Goal: Information Seeking & Learning: Learn about a topic

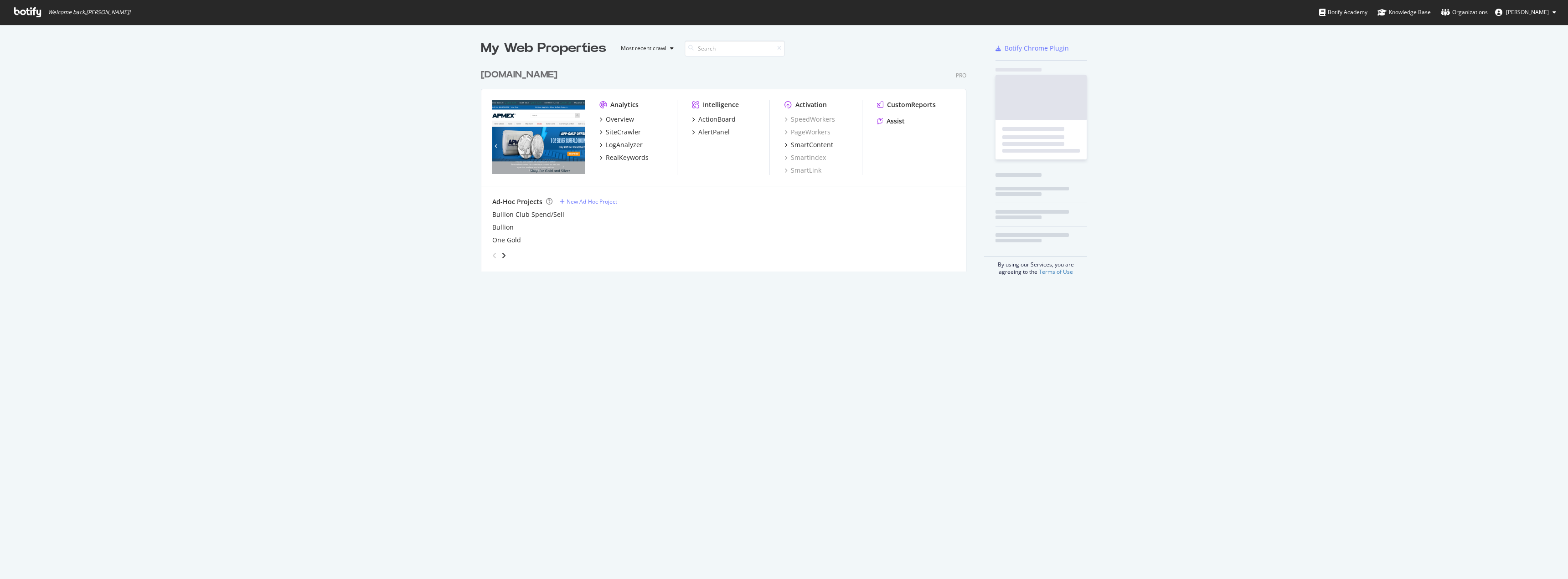
scroll to position [572, 1555]
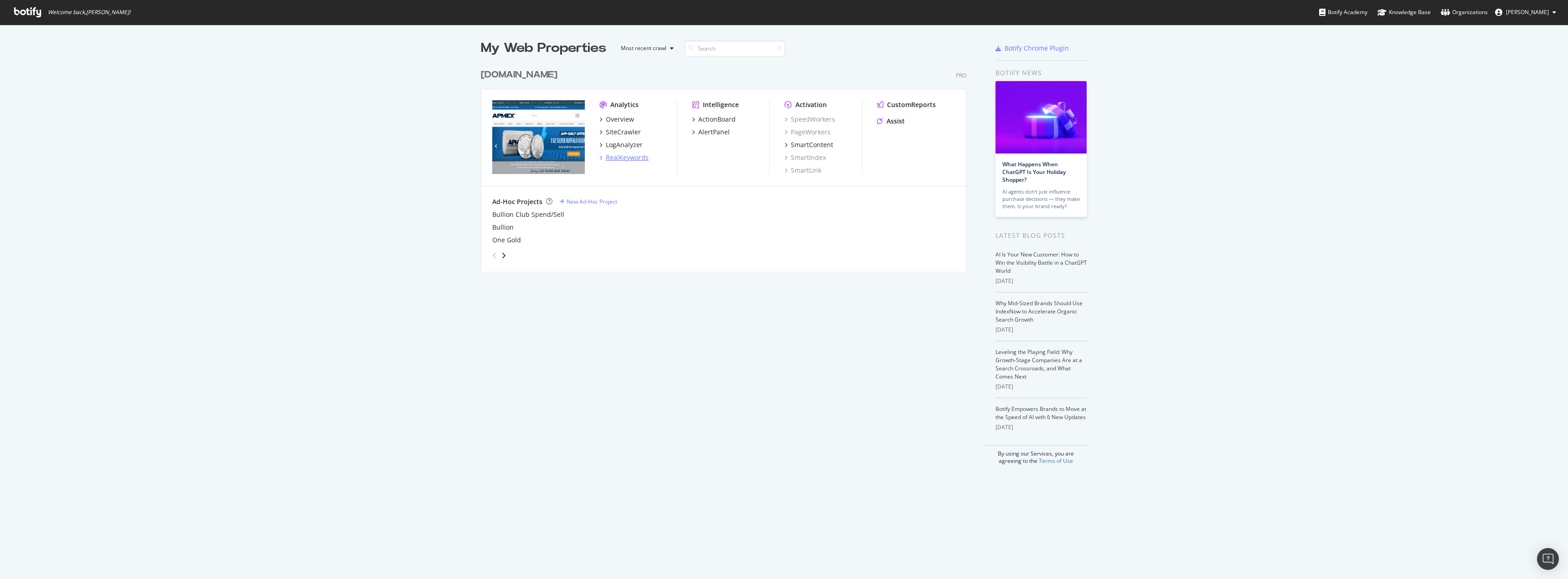
click at [629, 155] on div "RealKeywords" at bounding box center [627, 158] width 43 height 9
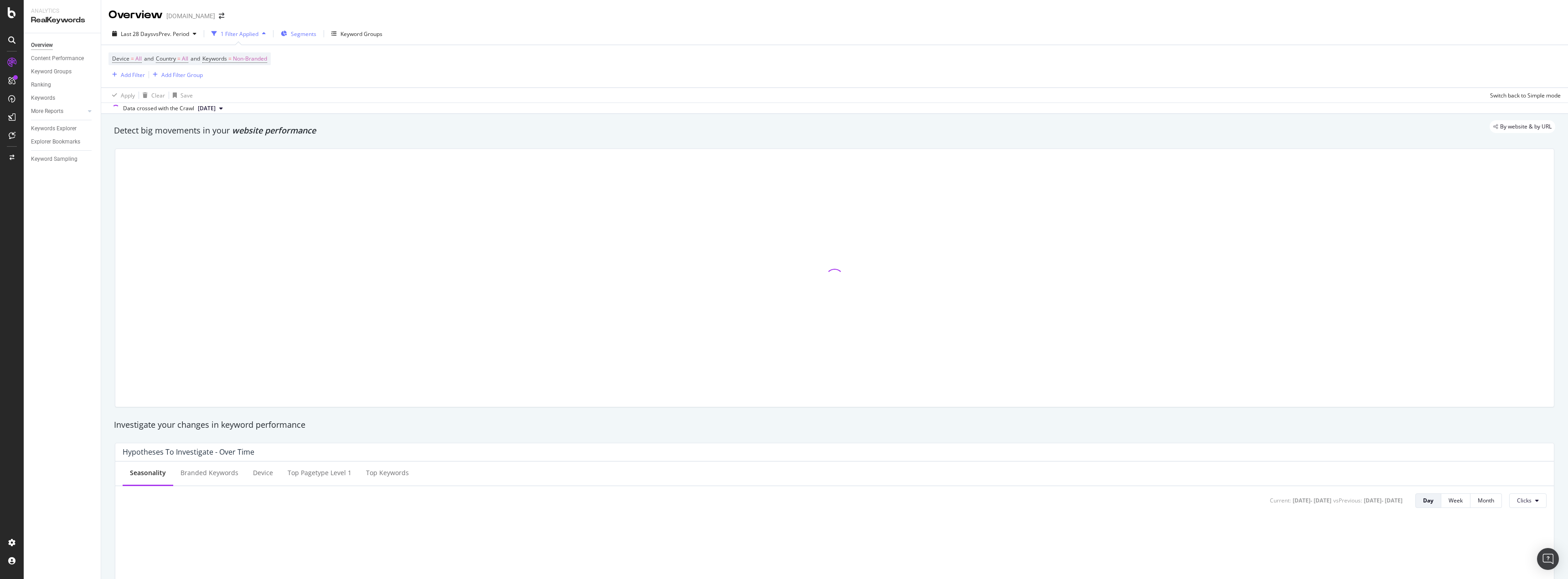
click at [311, 35] on span "Segments" at bounding box center [304, 33] width 26 height 8
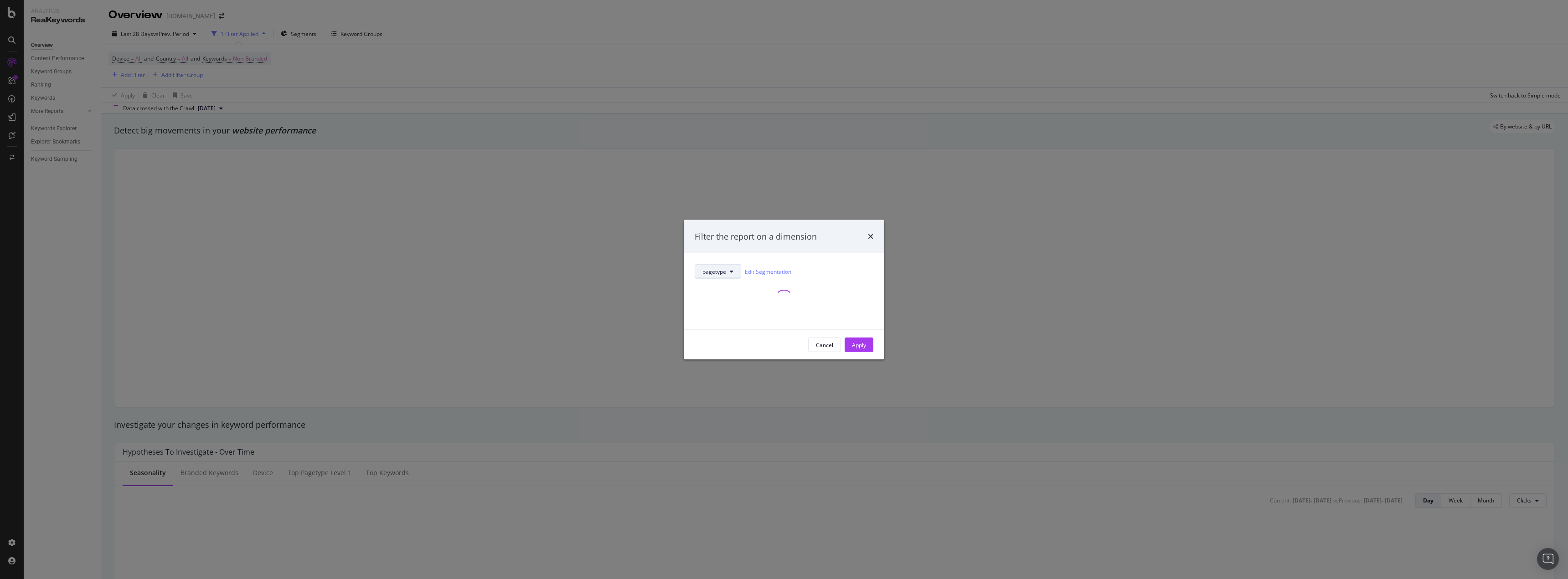
click at [734, 269] on button "pagetype" at bounding box center [718, 271] width 46 height 15
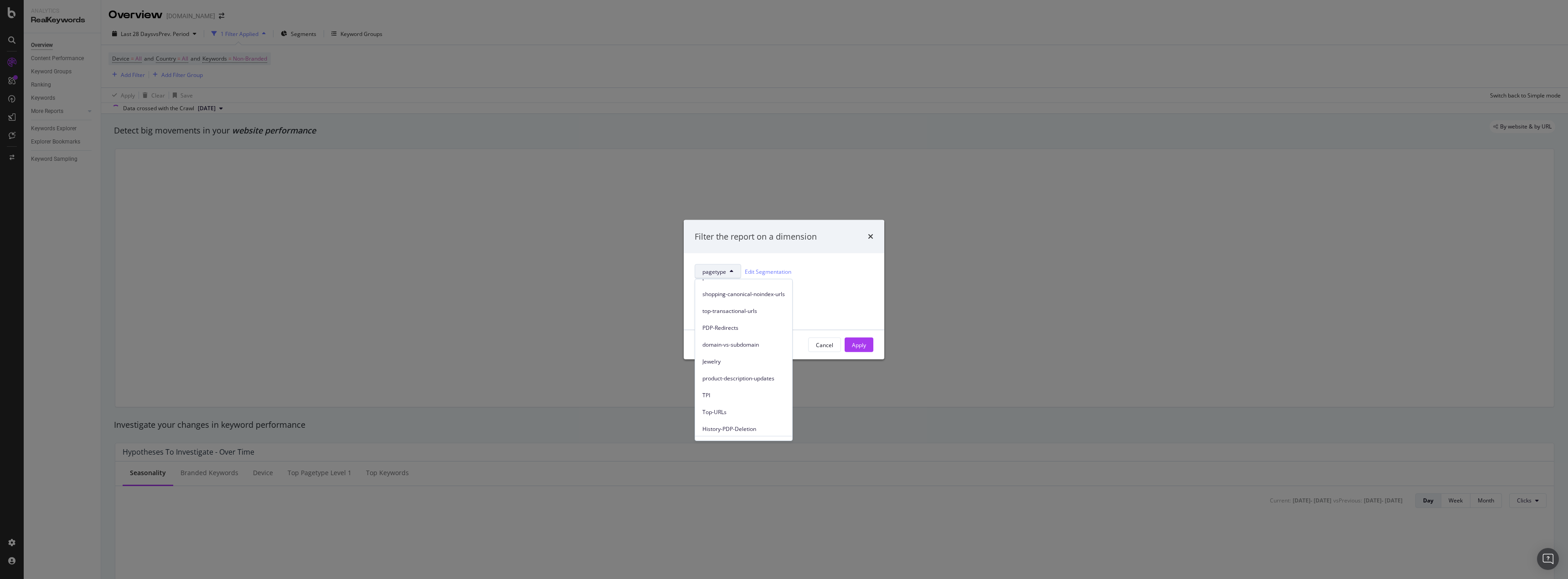
scroll to position [74, 0]
click at [749, 394] on div "History-PDP-Deletion" at bounding box center [744, 399] width 97 height 13
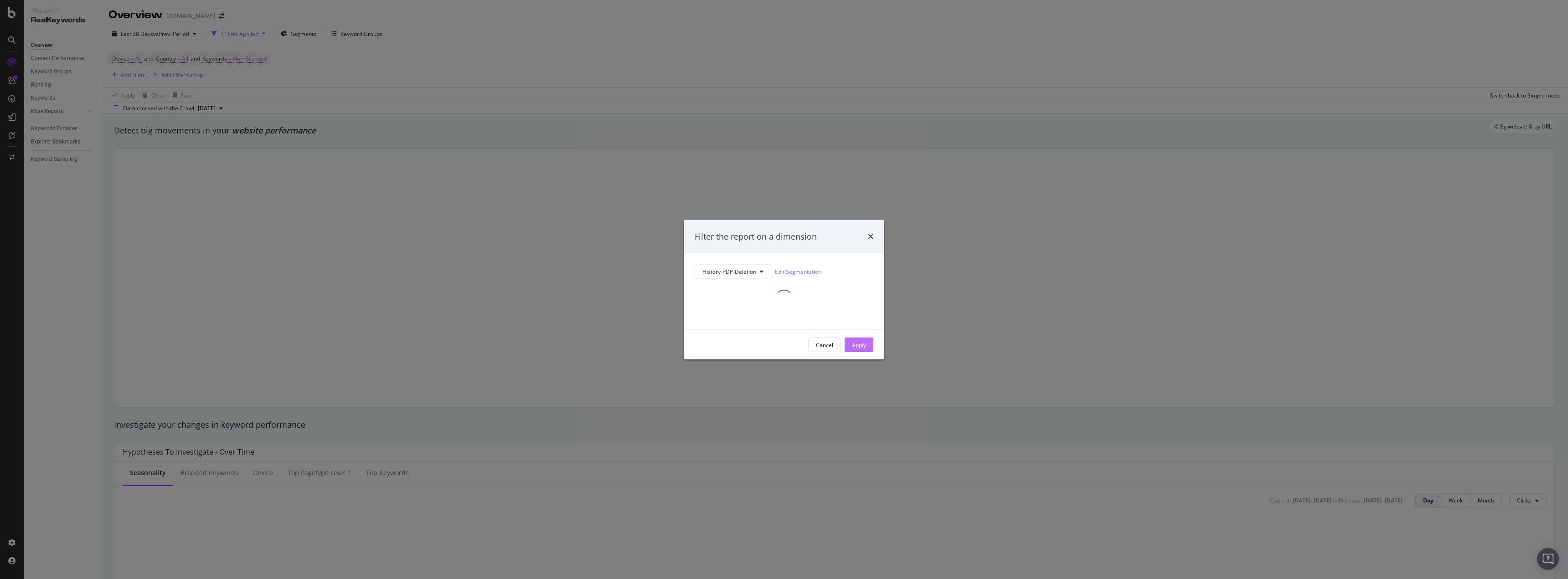
click at [858, 343] on div "Apply" at bounding box center [859, 344] width 14 height 8
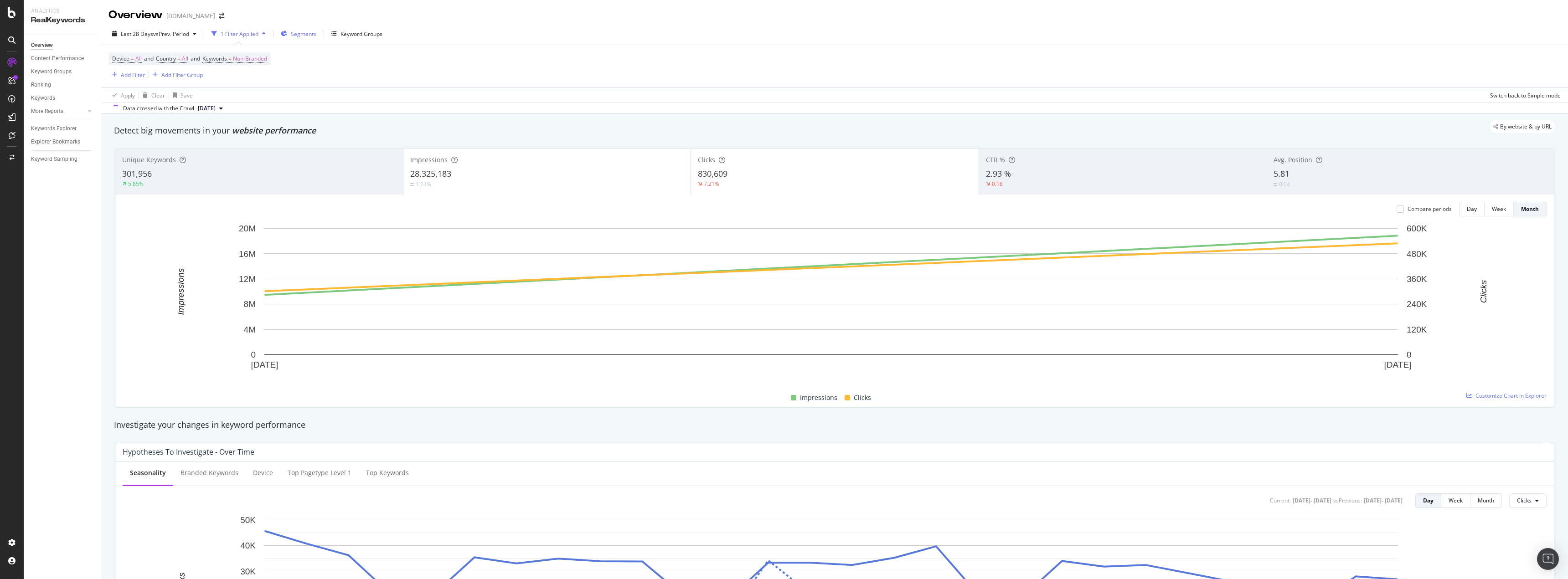
click at [310, 34] on span "Segments" at bounding box center [304, 33] width 26 height 8
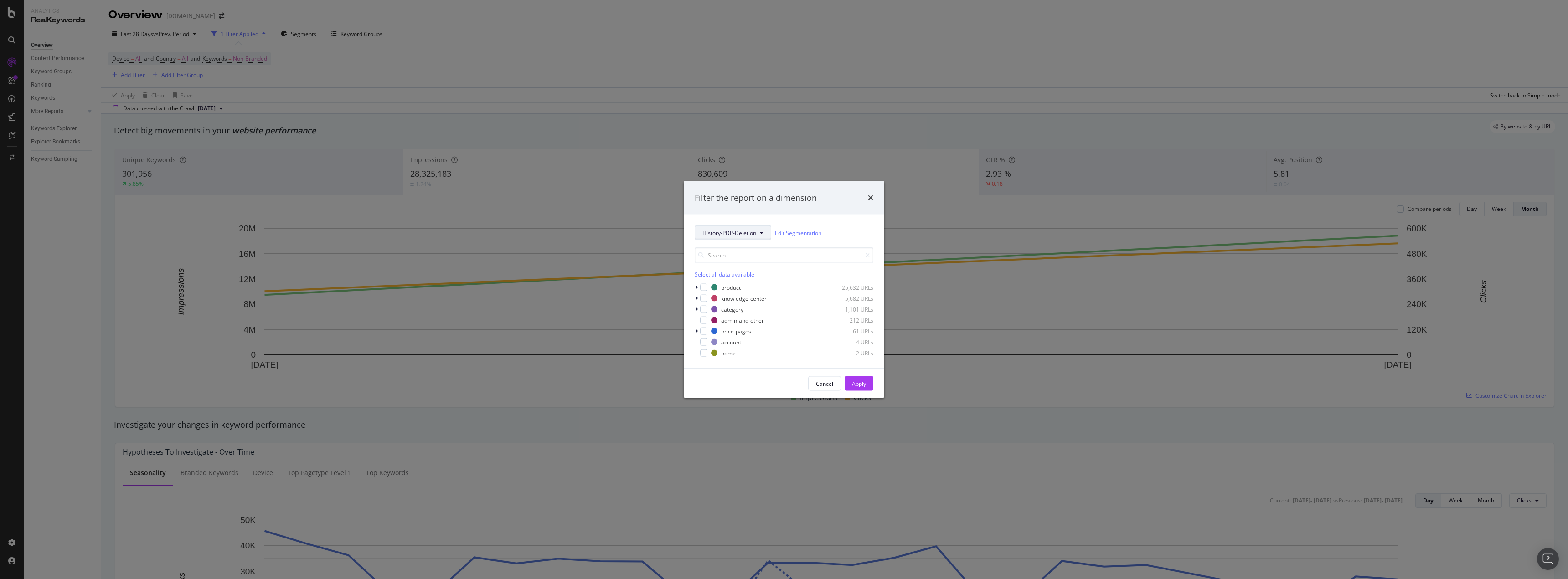
click at [761, 235] on icon "modal" at bounding box center [761, 232] width 4 height 5
click at [747, 359] on span "History-PDP-Deletion" at bounding box center [744, 360] width 83 height 8
click at [856, 382] on div "Apply" at bounding box center [859, 383] width 14 height 8
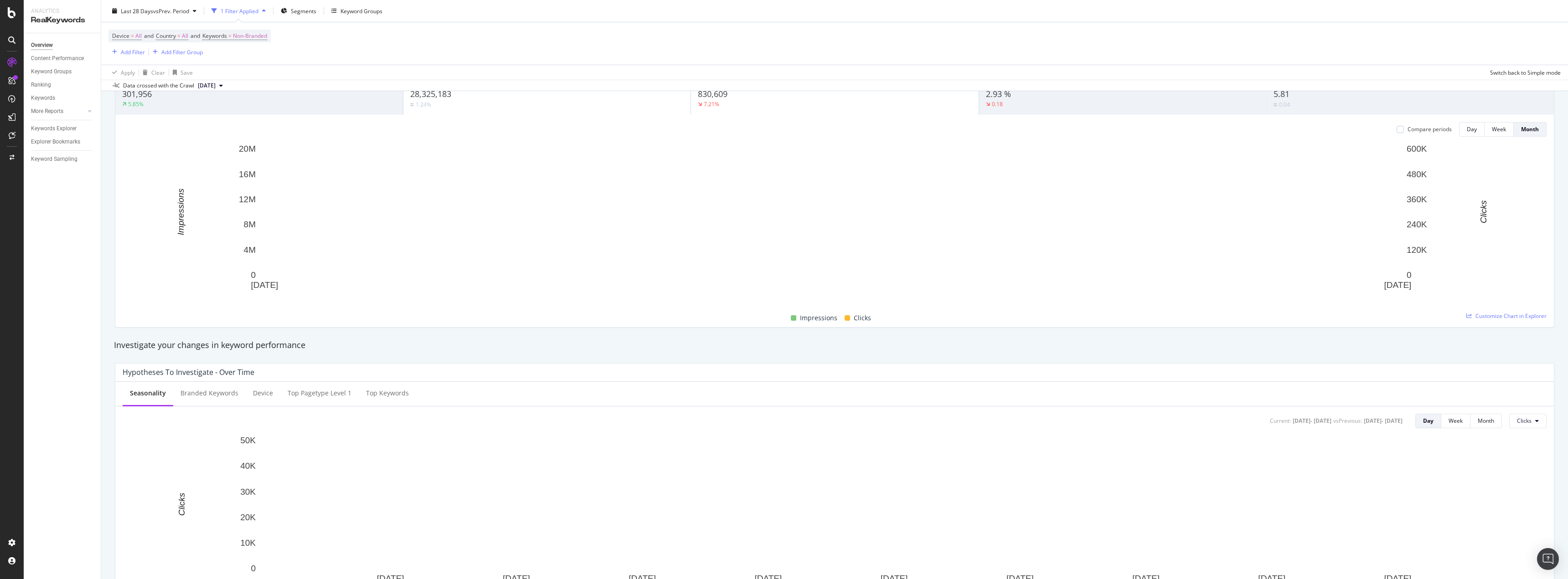
scroll to position [137, 0]
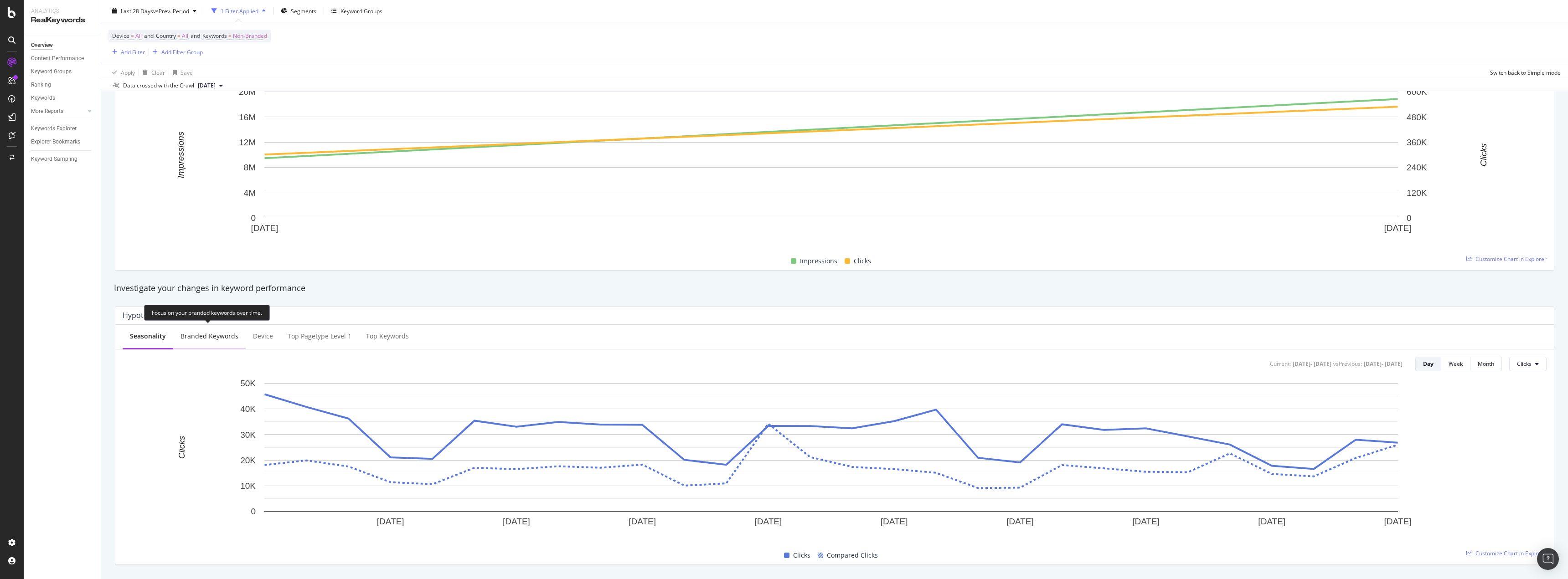
click at [225, 338] on div "Branded Keywords" at bounding box center [209, 336] width 58 height 9
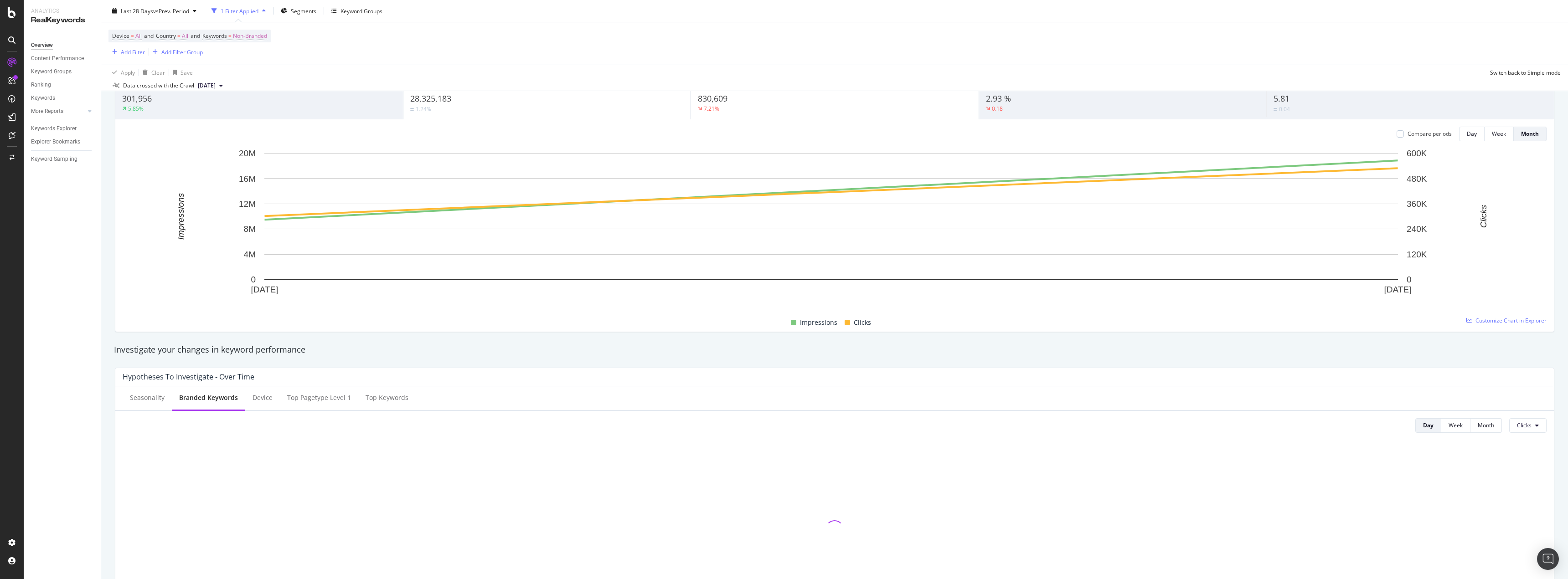
scroll to position [0, 0]
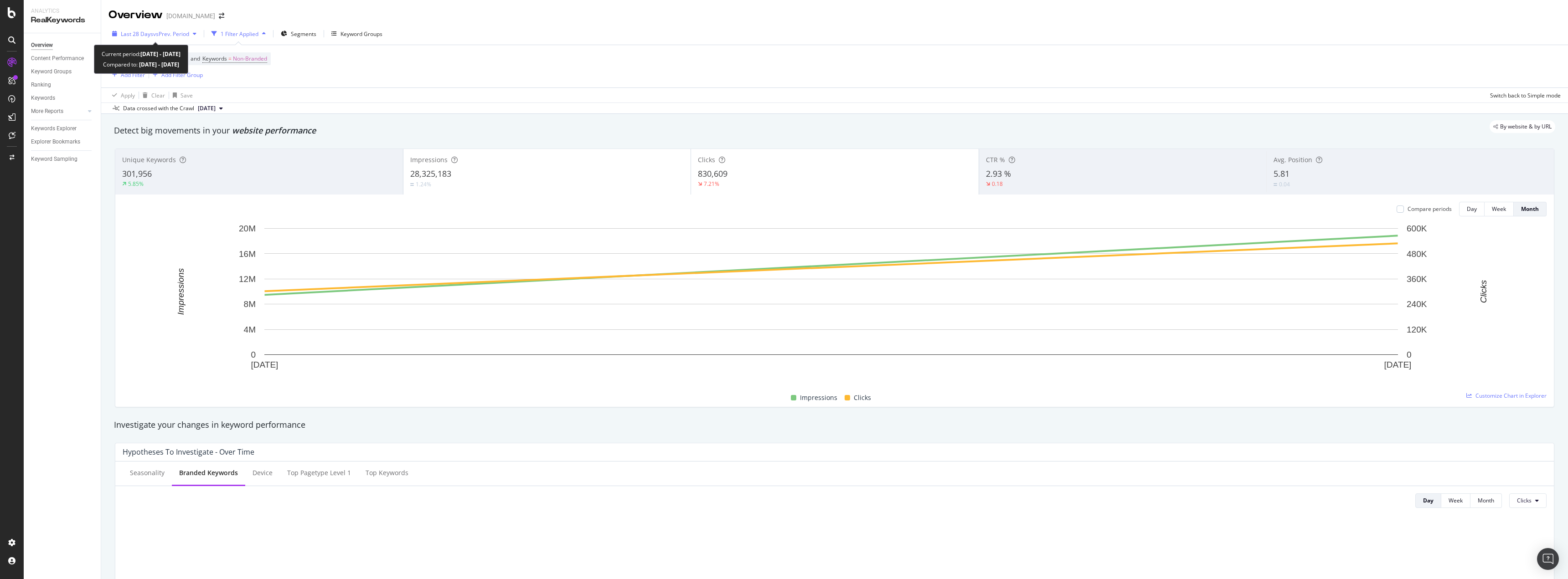
click at [184, 35] on span "vs Prev. Period" at bounding box center [171, 33] width 36 height 8
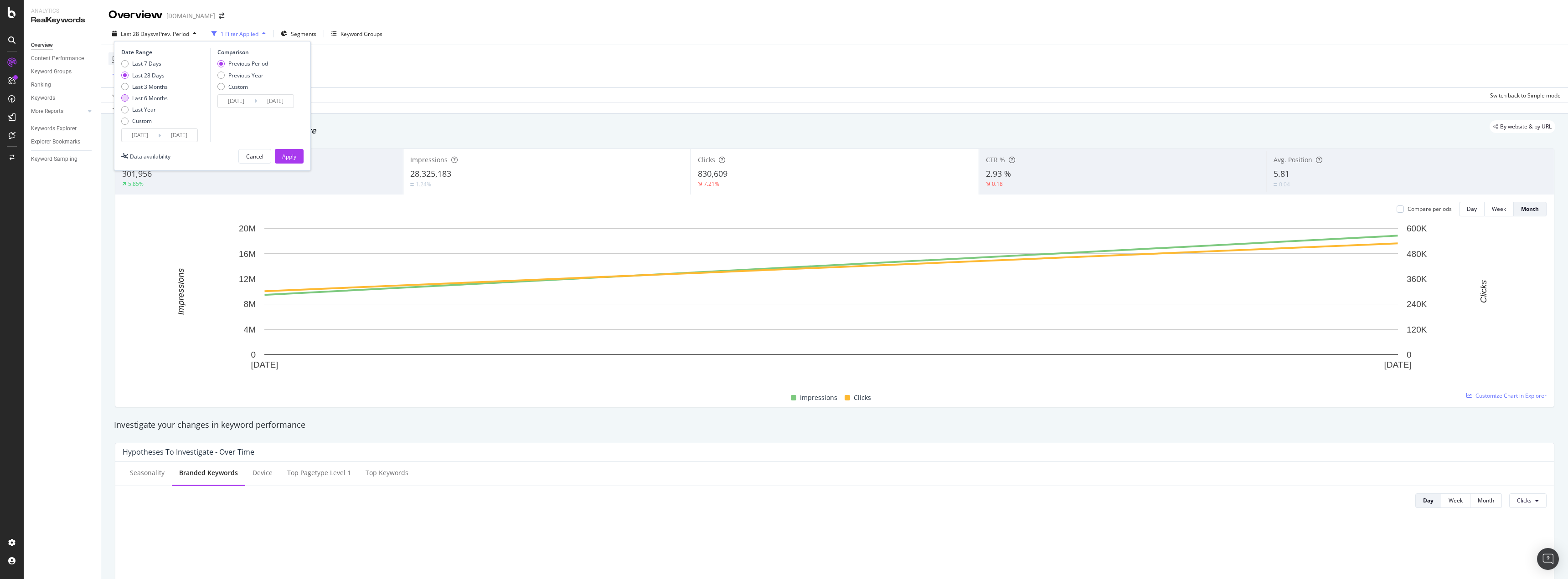
click at [148, 96] on div "Last 6 Months" at bounding box center [150, 98] width 35 height 8
type input "[DATE]"
click at [290, 156] on div "Apply" at bounding box center [289, 156] width 14 height 8
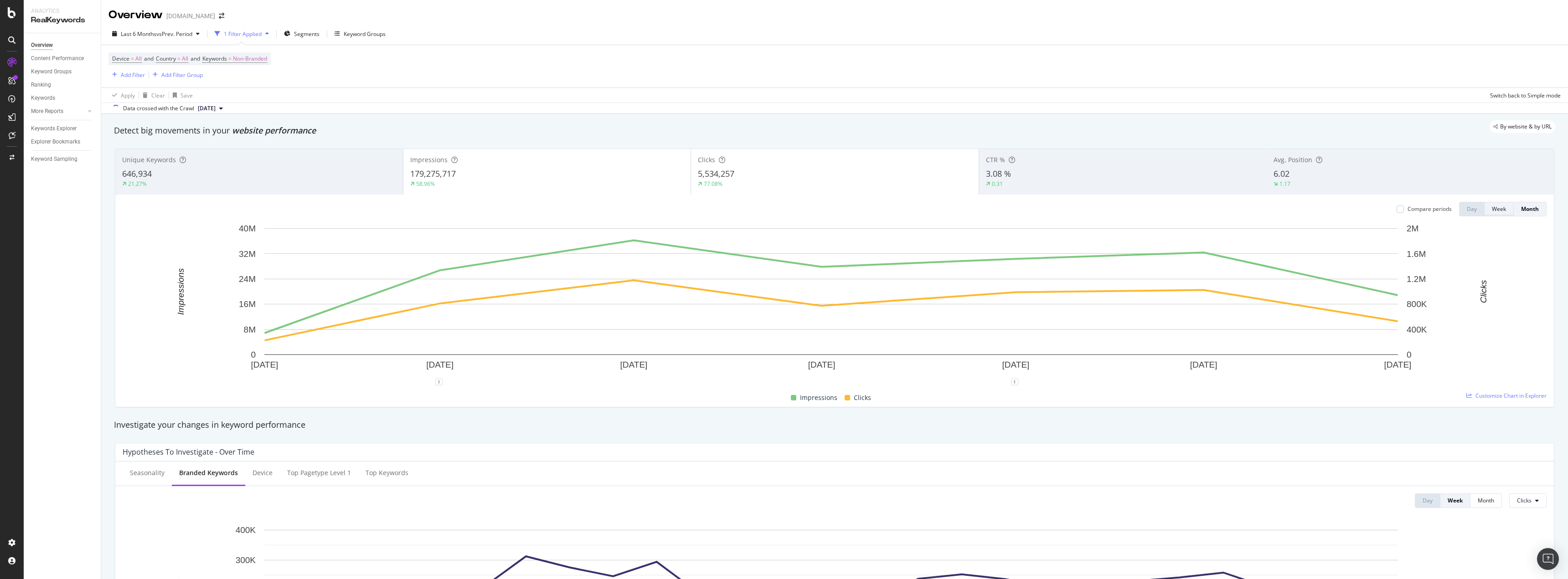
click at [1494, 213] on div "Week" at bounding box center [1499, 209] width 14 height 8
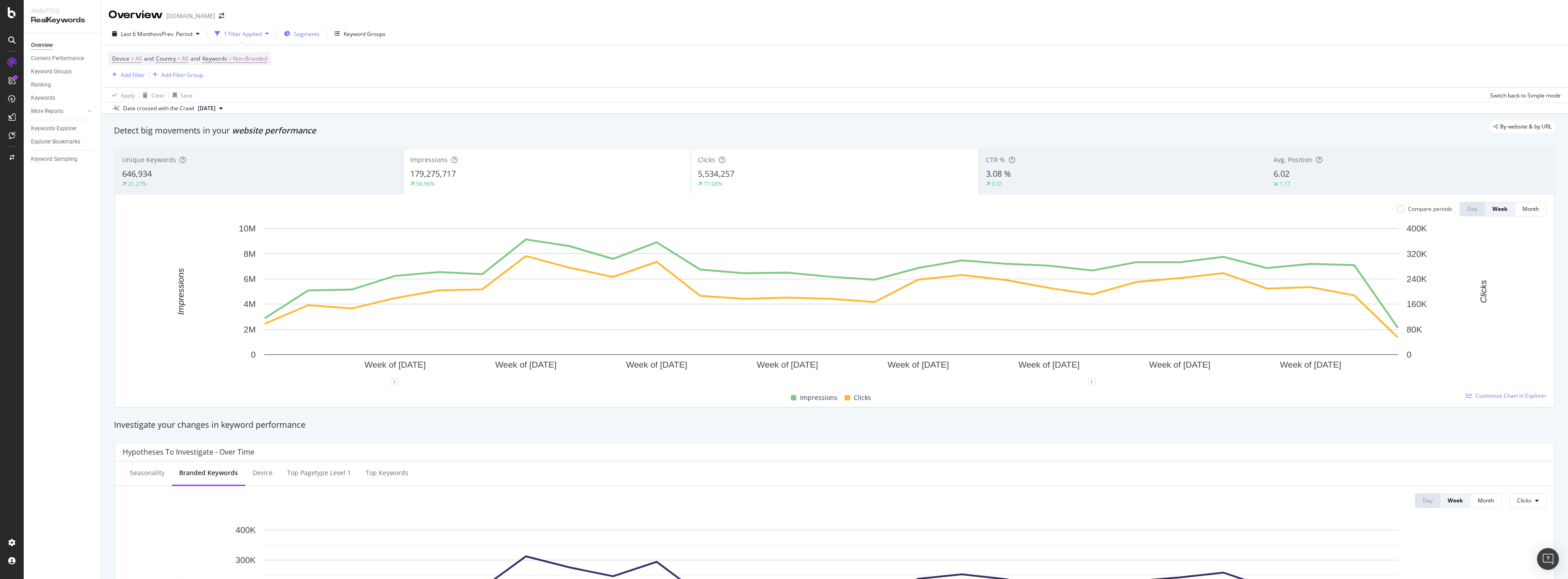
click at [311, 38] on div "Segments" at bounding box center [302, 33] width 35 height 13
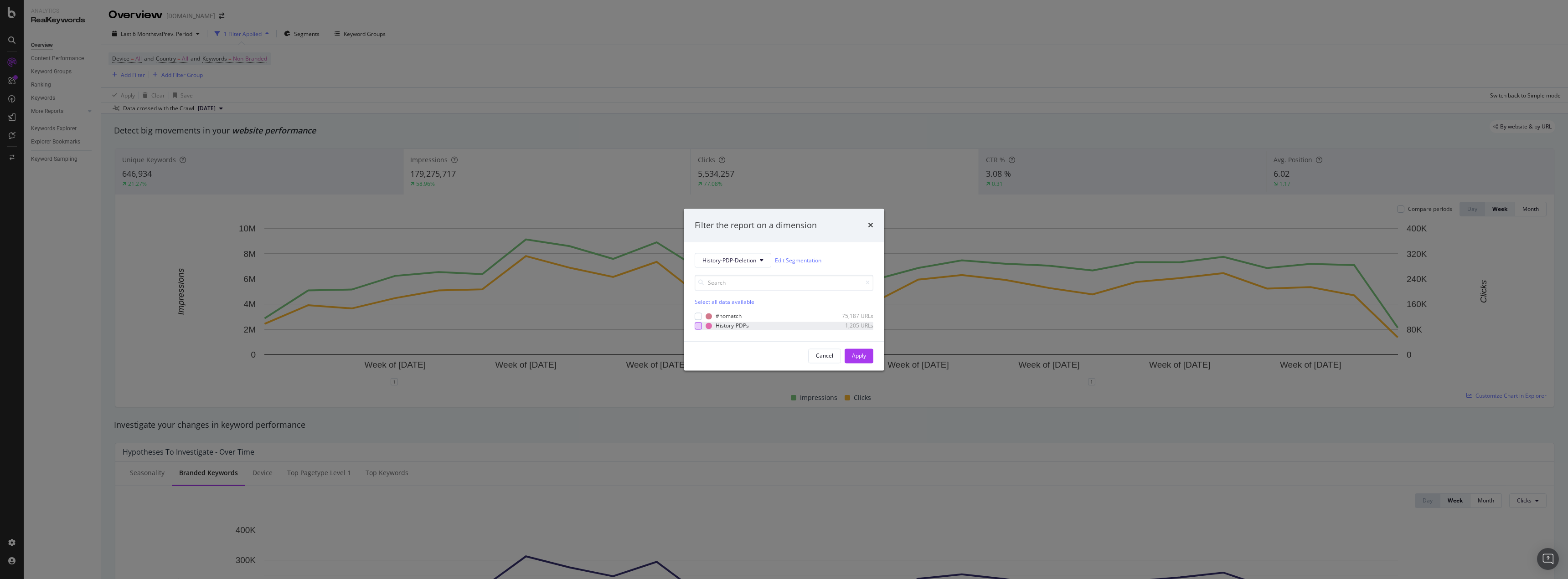
click at [699, 325] on div "modal" at bounding box center [698, 325] width 7 height 7
click at [862, 358] on div "Apply" at bounding box center [859, 355] width 14 height 8
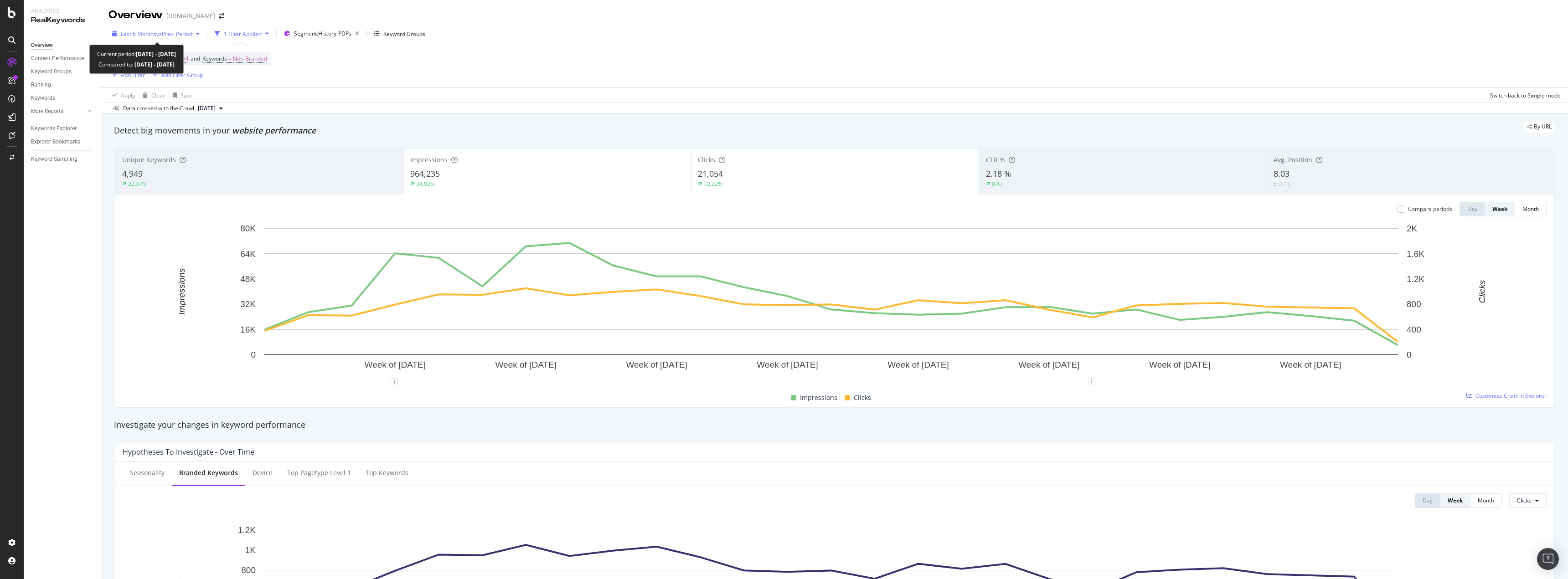
click at [166, 35] on span "vs Prev. Period" at bounding box center [174, 33] width 36 height 8
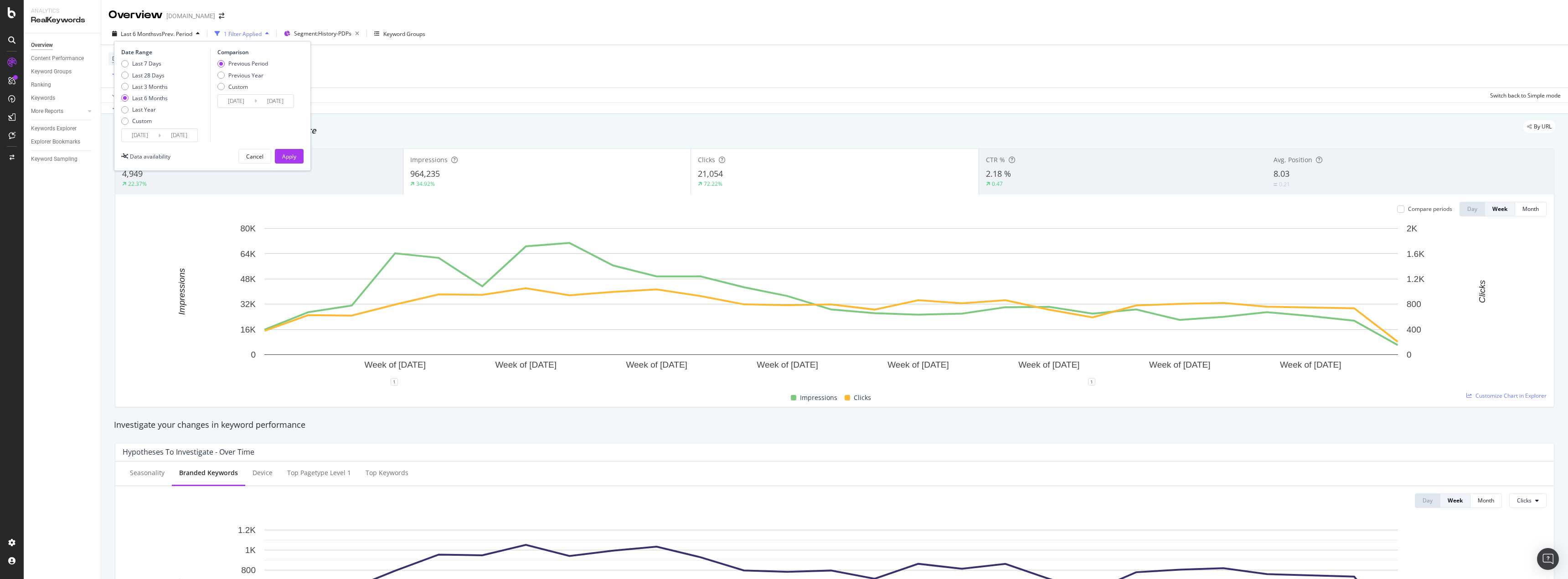
click at [167, 137] on input "[DATE]" at bounding box center [179, 135] width 37 height 13
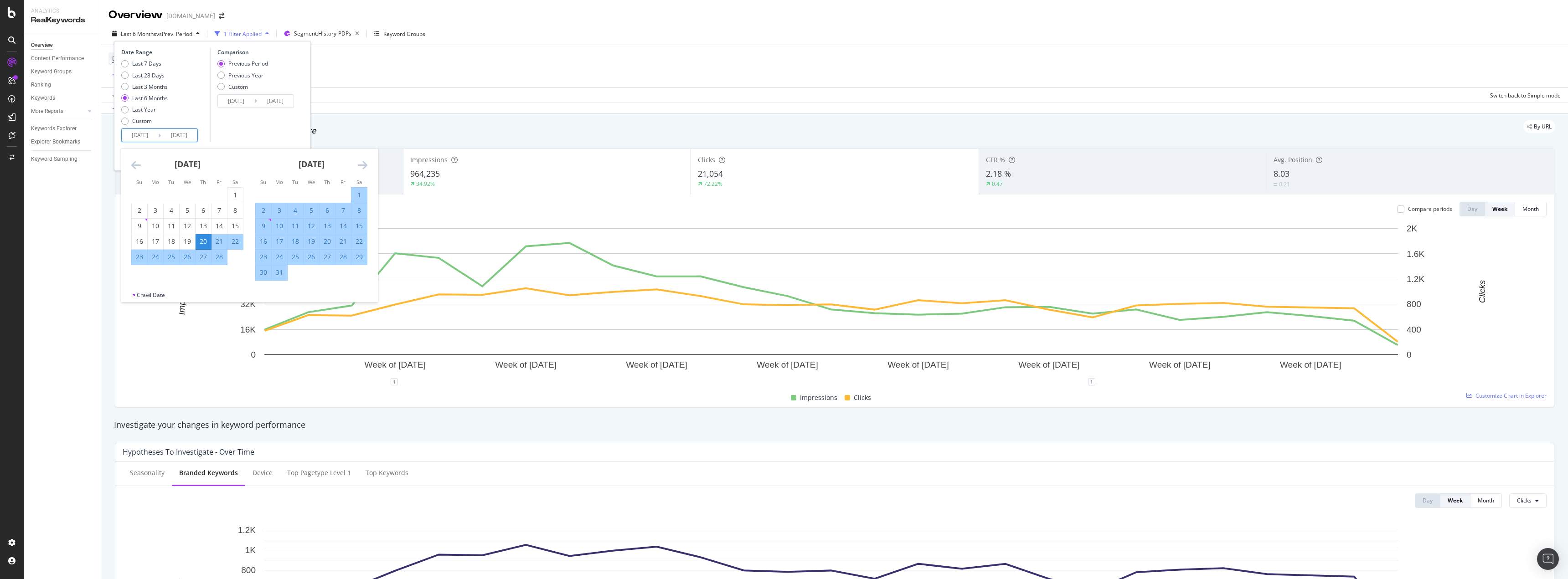
click at [362, 165] on icon "Move forward to switch to the next month." at bounding box center [363, 165] width 10 height 11
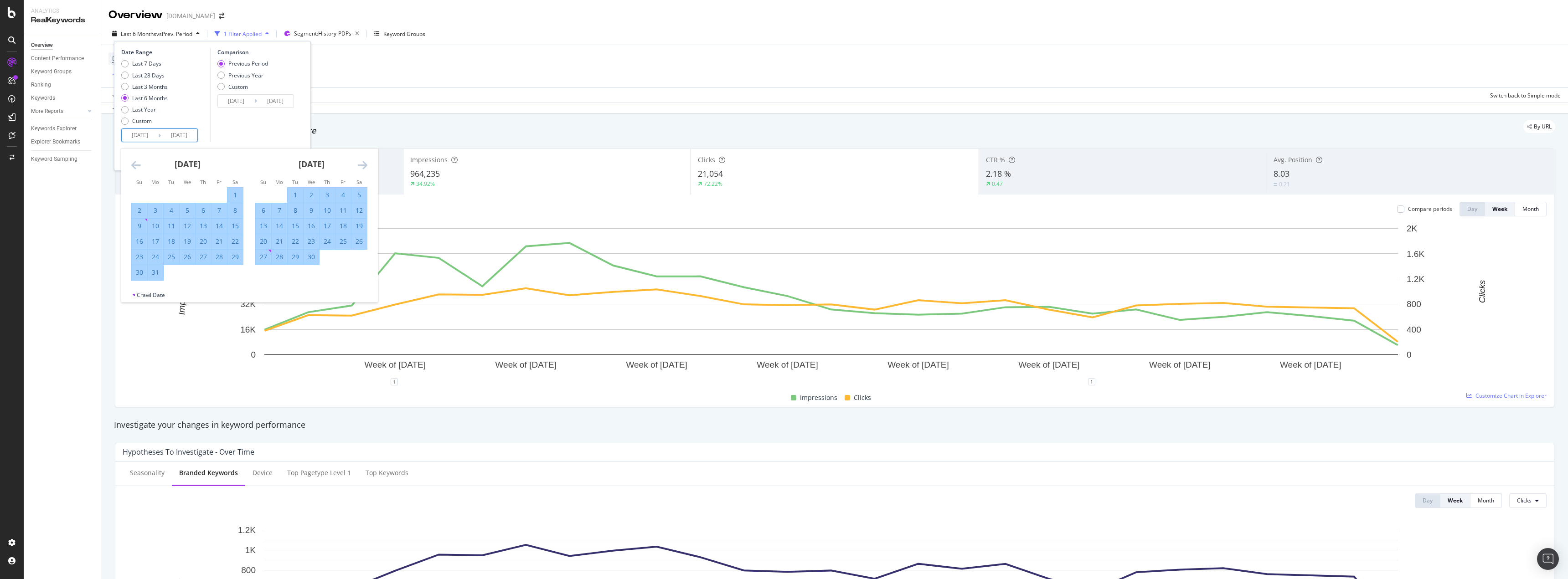
click at [362, 165] on icon "Move forward to switch to the next month." at bounding box center [363, 165] width 10 height 11
click at [363, 166] on icon "Move forward to switch to the next month." at bounding box center [363, 165] width 10 height 11
click at [168, 193] on div "1" at bounding box center [171, 195] width 15 height 9
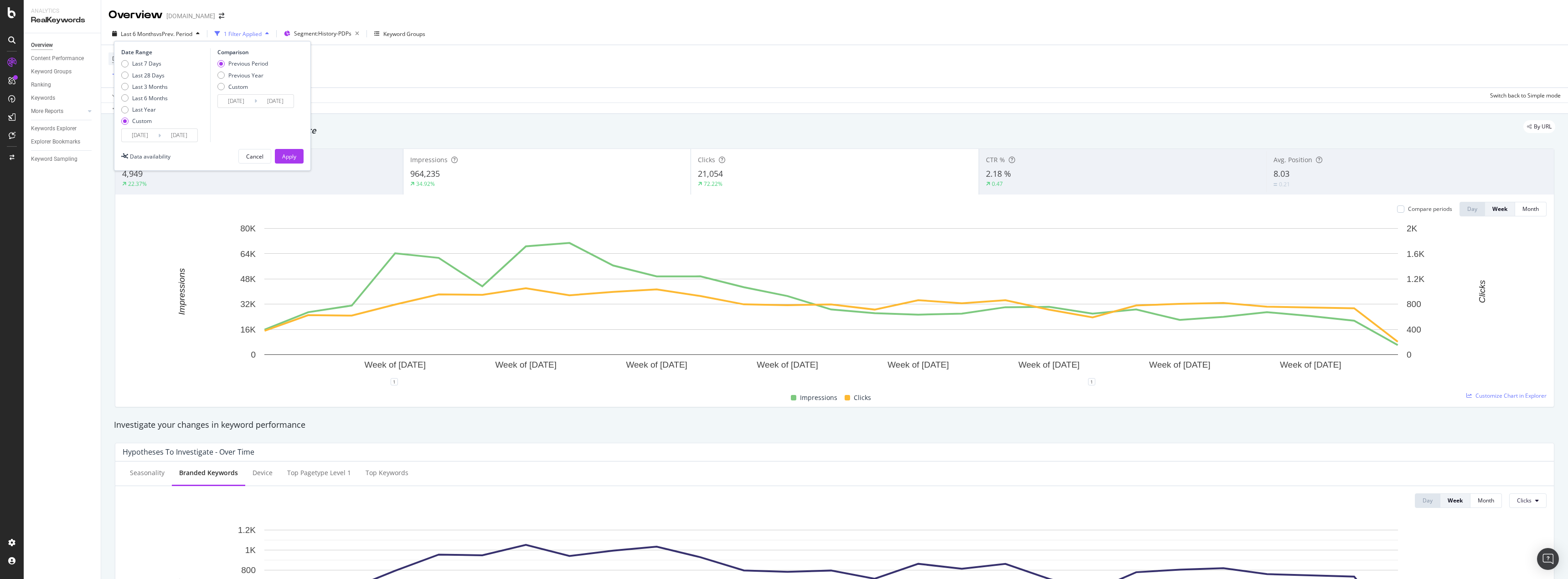
type input "[DATE]"
click at [173, 137] on input "[DATE]" at bounding box center [179, 135] width 37 height 13
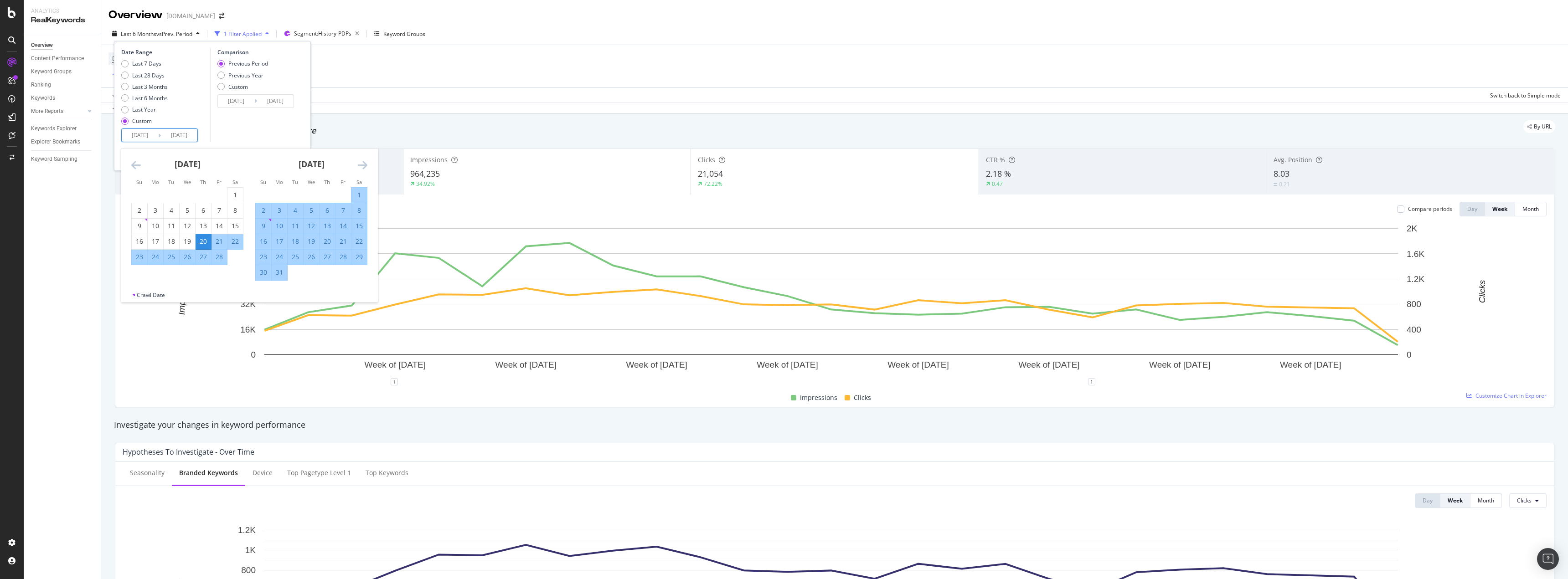
click at [148, 136] on input "[DATE]" at bounding box center [140, 135] width 37 height 13
click at [360, 162] on icon "Move forward to switch to the next month." at bounding box center [363, 165] width 10 height 11
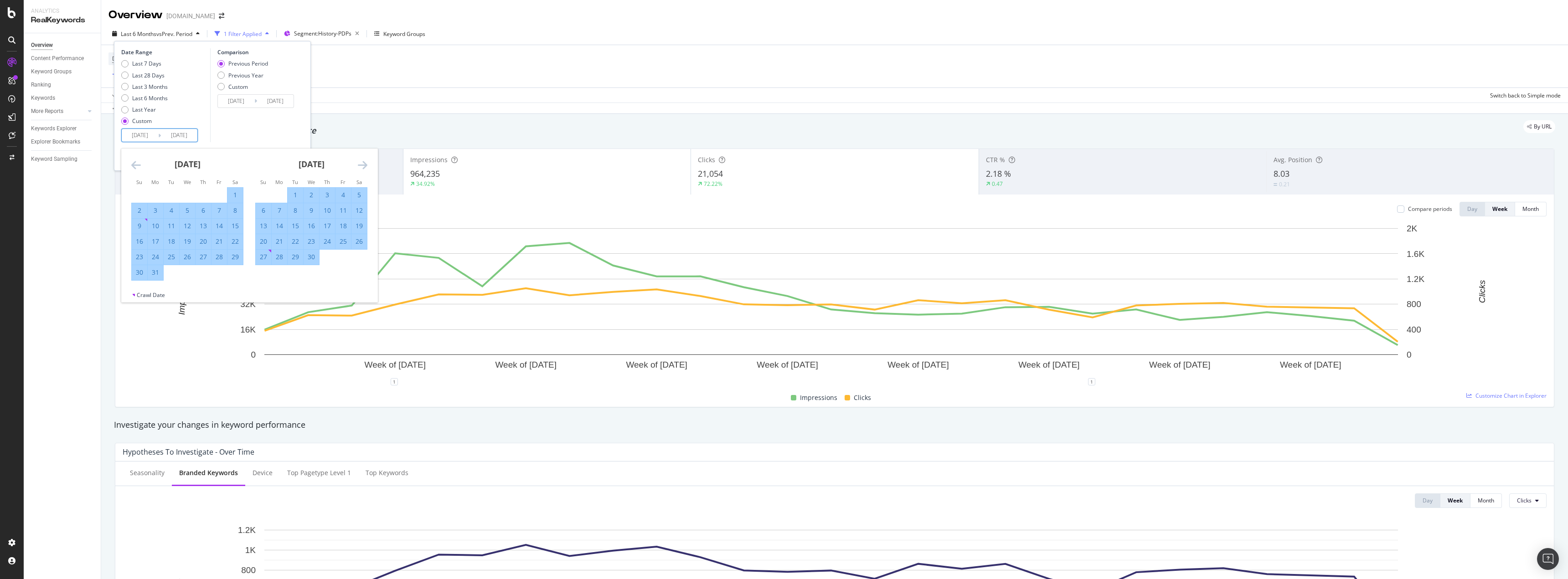
click at [360, 162] on icon "Move forward to switch to the next month." at bounding box center [363, 165] width 10 height 11
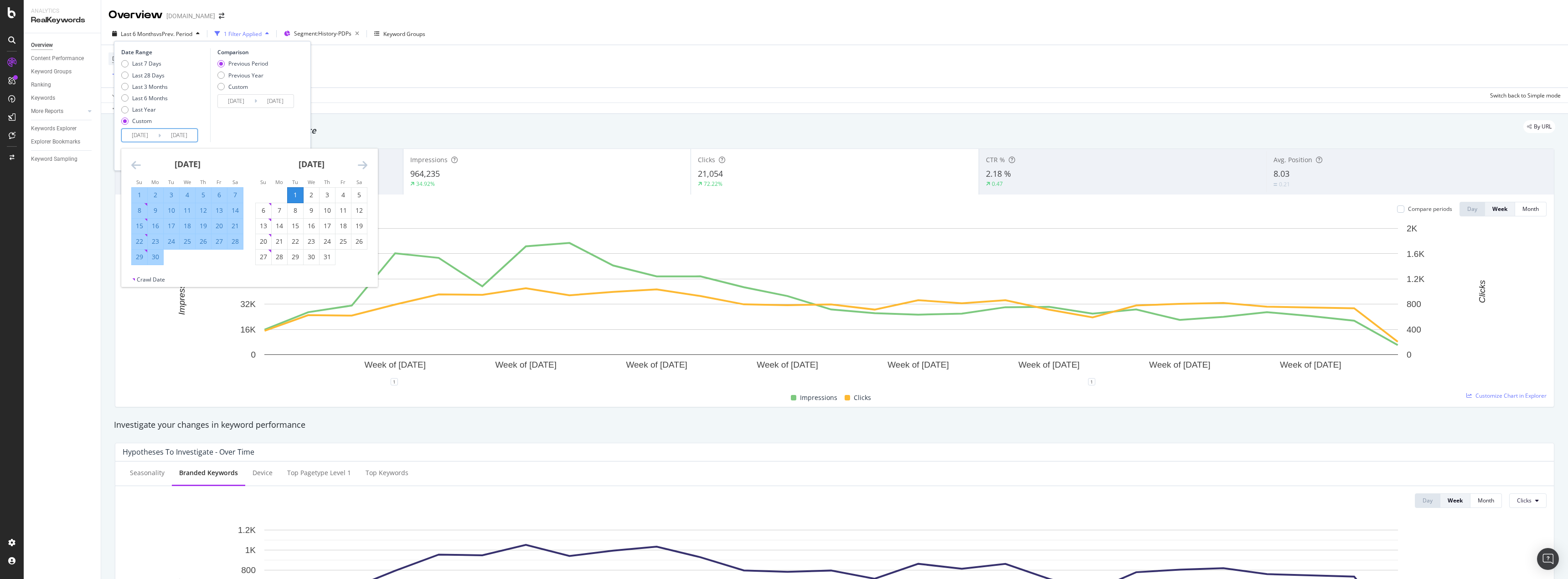
click at [294, 192] on div "1" at bounding box center [295, 195] width 15 height 9
type input "[DATE]"
click at [187, 137] on input "[DATE]" at bounding box center [179, 135] width 37 height 13
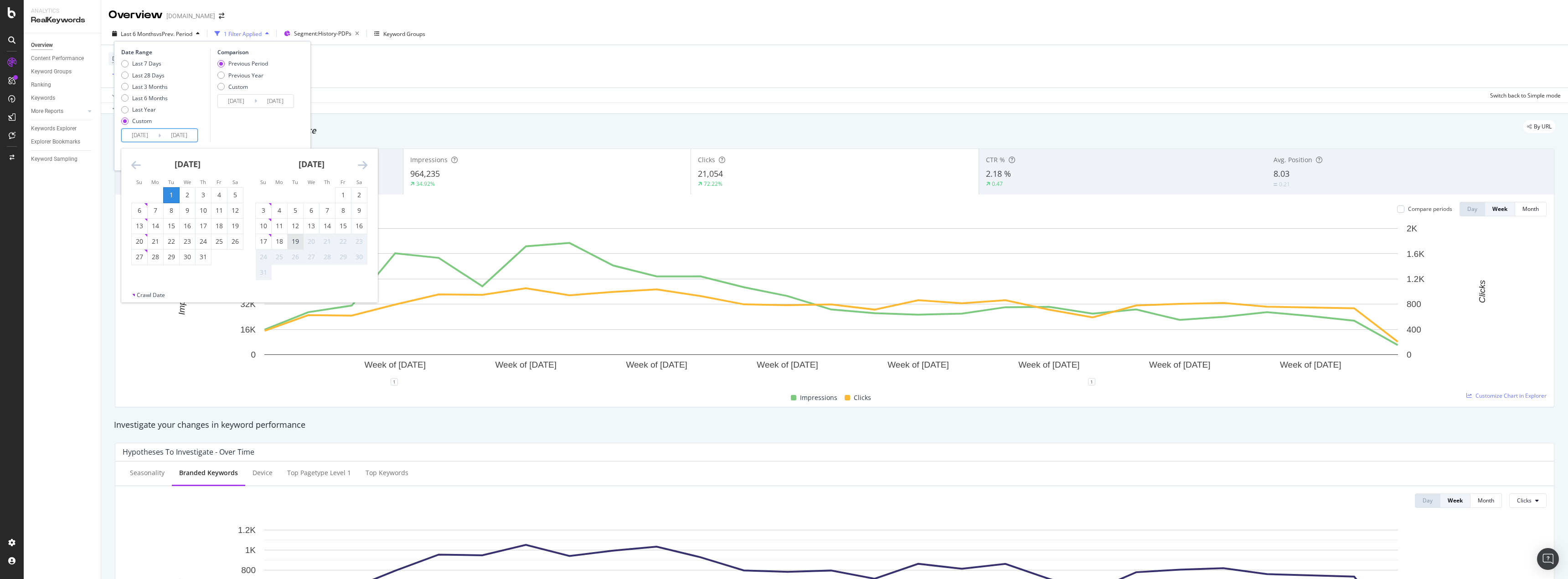
click at [292, 238] on div "19" at bounding box center [295, 241] width 15 height 9
type input "[DATE]"
click at [281, 150] on button "Apply" at bounding box center [289, 156] width 29 height 15
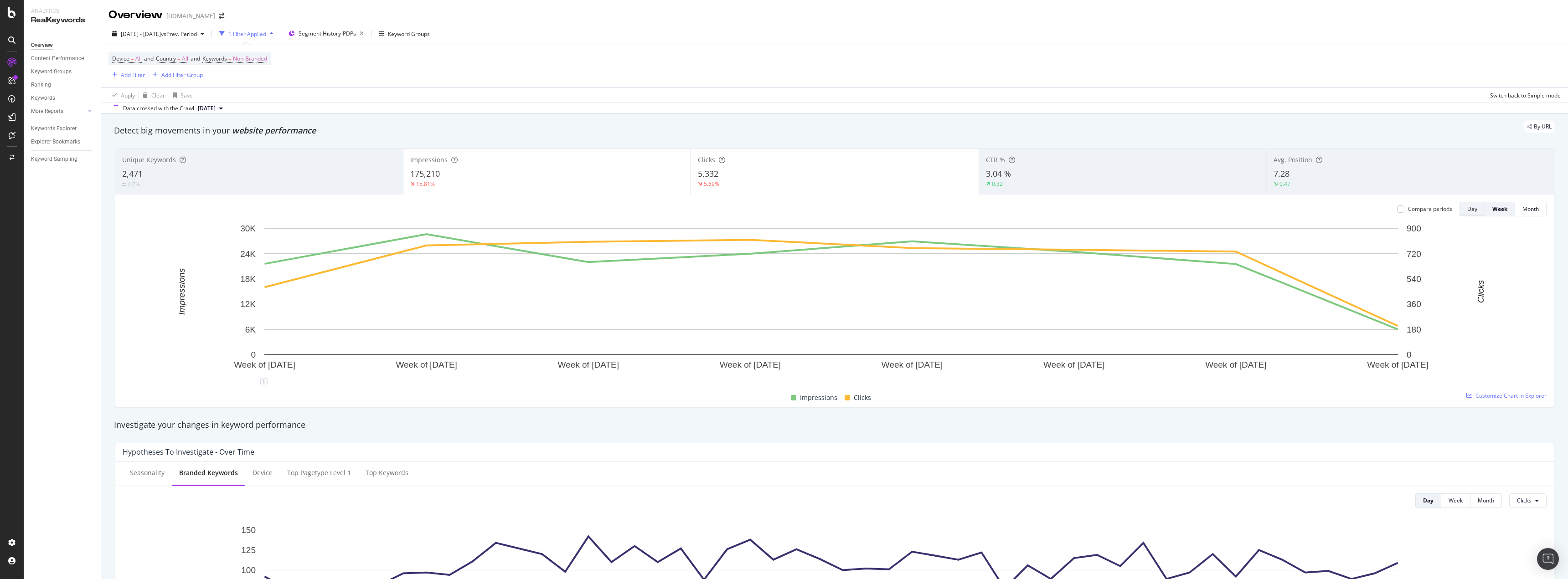
click at [1468, 208] on div "Day" at bounding box center [1472, 209] width 10 height 8
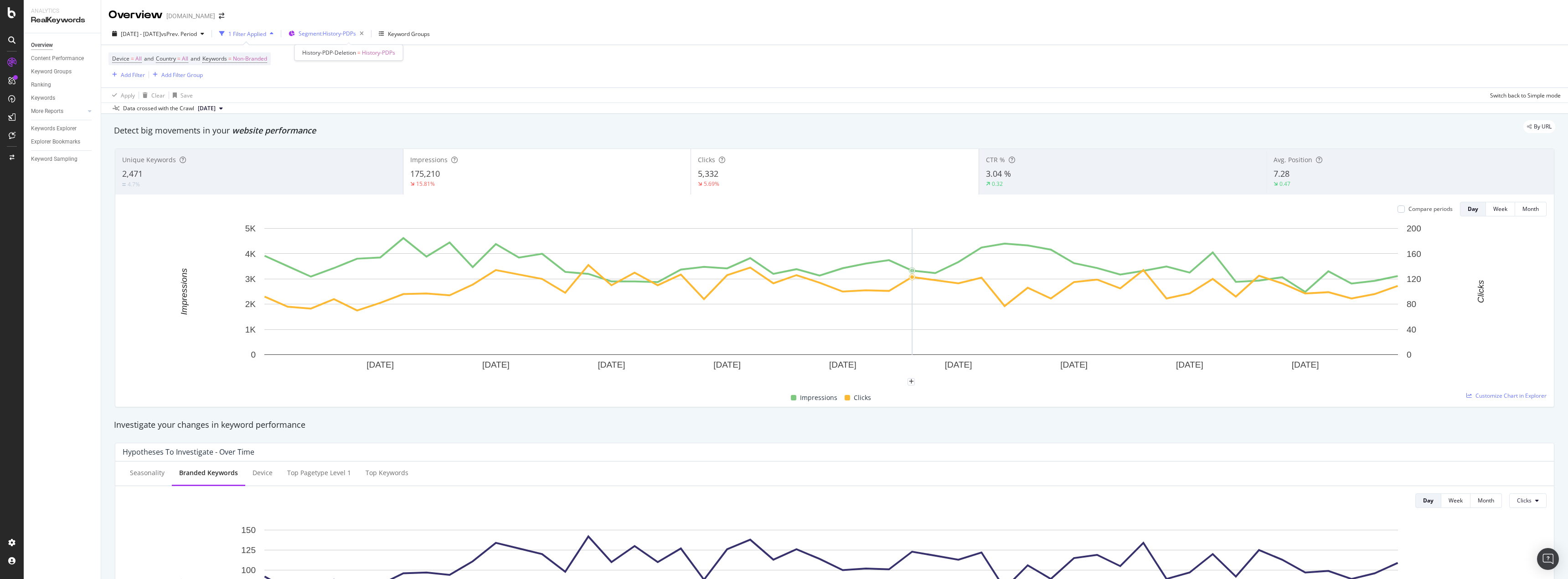
click at [348, 38] on div "Segment: History-PDPs" at bounding box center [332, 33] width 69 height 13
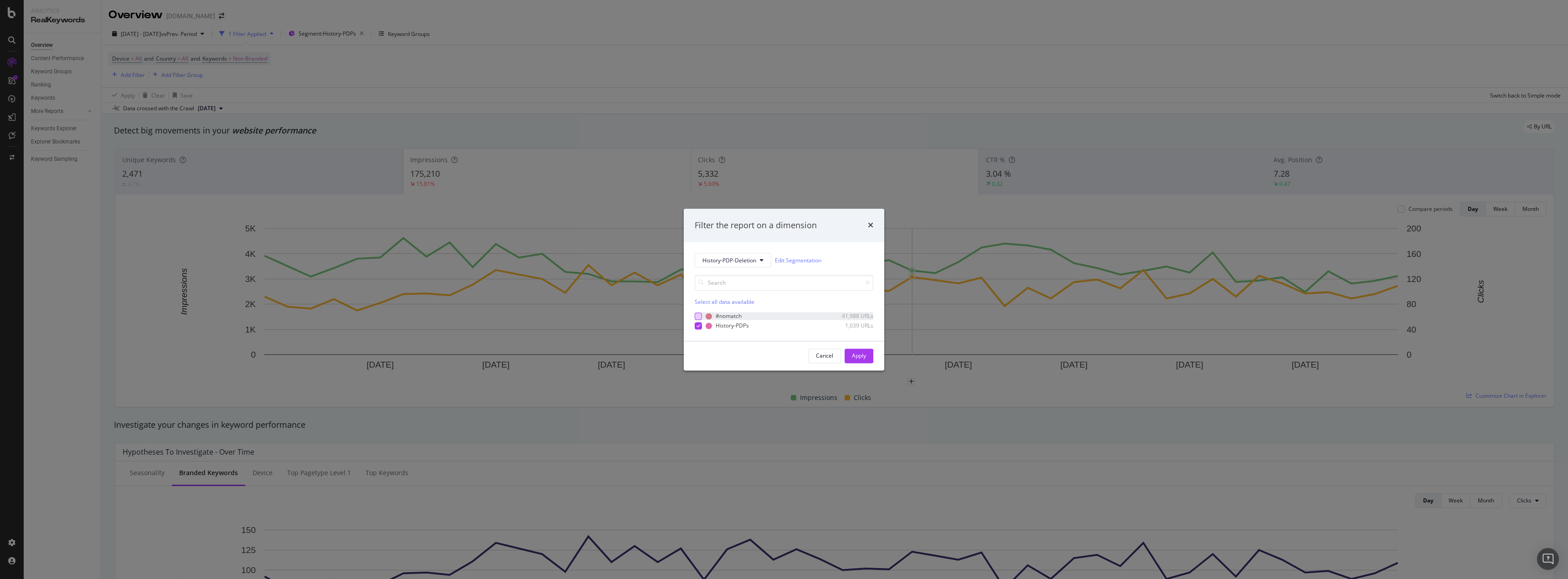
click at [698, 314] on div "modal" at bounding box center [698, 316] width 7 height 7
click at [694, 325] on div "History-PDP-Deletion Edit Segmentation Unselect all data available #nomatch 41,…" at bounding box center [783, 291] width 200 height 99
click at [699, 328] on icon "modal" at bounding box center [698, 325] width 4 height 4
click at [858, 360] on div "Apply" at bounding box center [859, 356] width 14 height 13
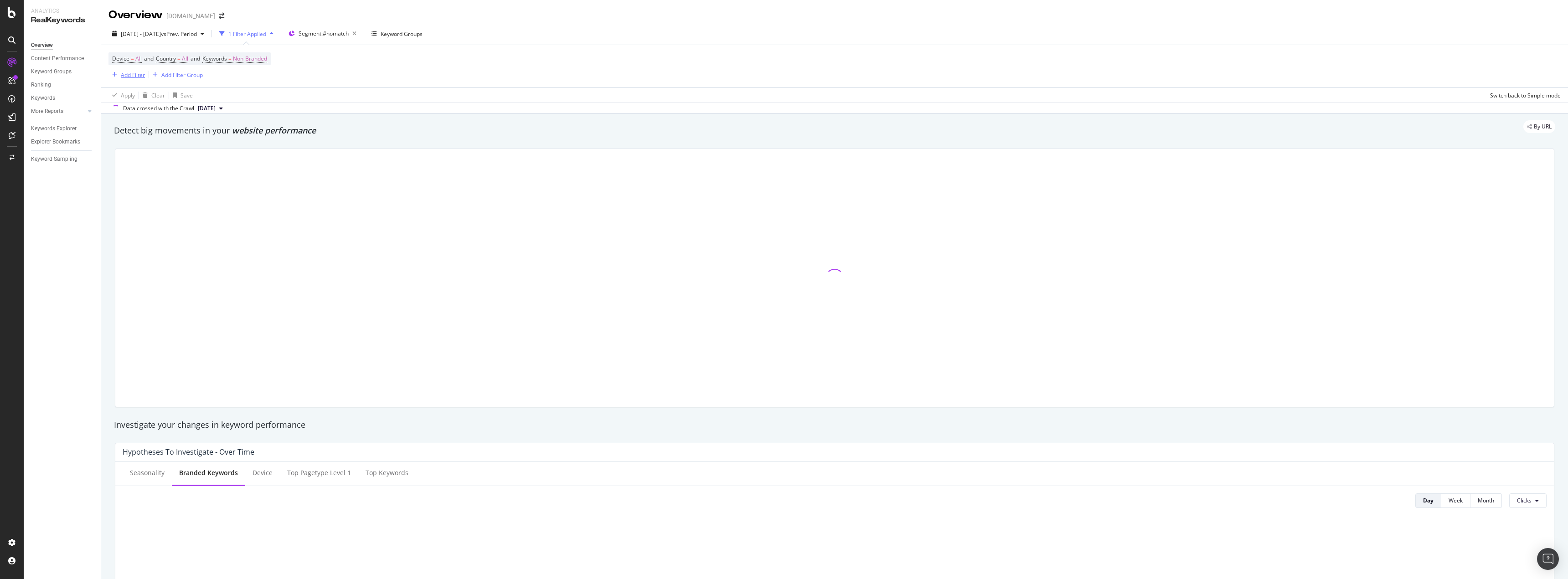
click at [130, 74] on div "Add Filter" at bounding box center [133, 75] width 24 height 8
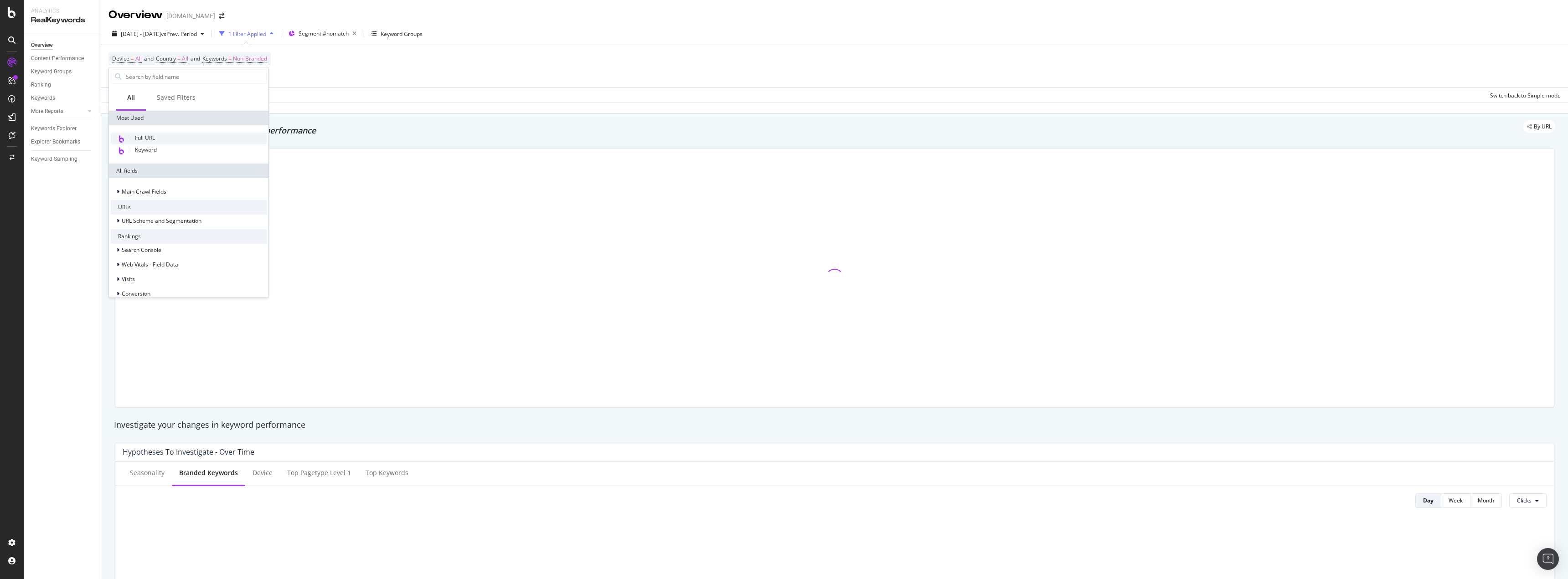
click at [163, 136] on div "Full URL" at bounding box center [189, 138] width 156 height 12
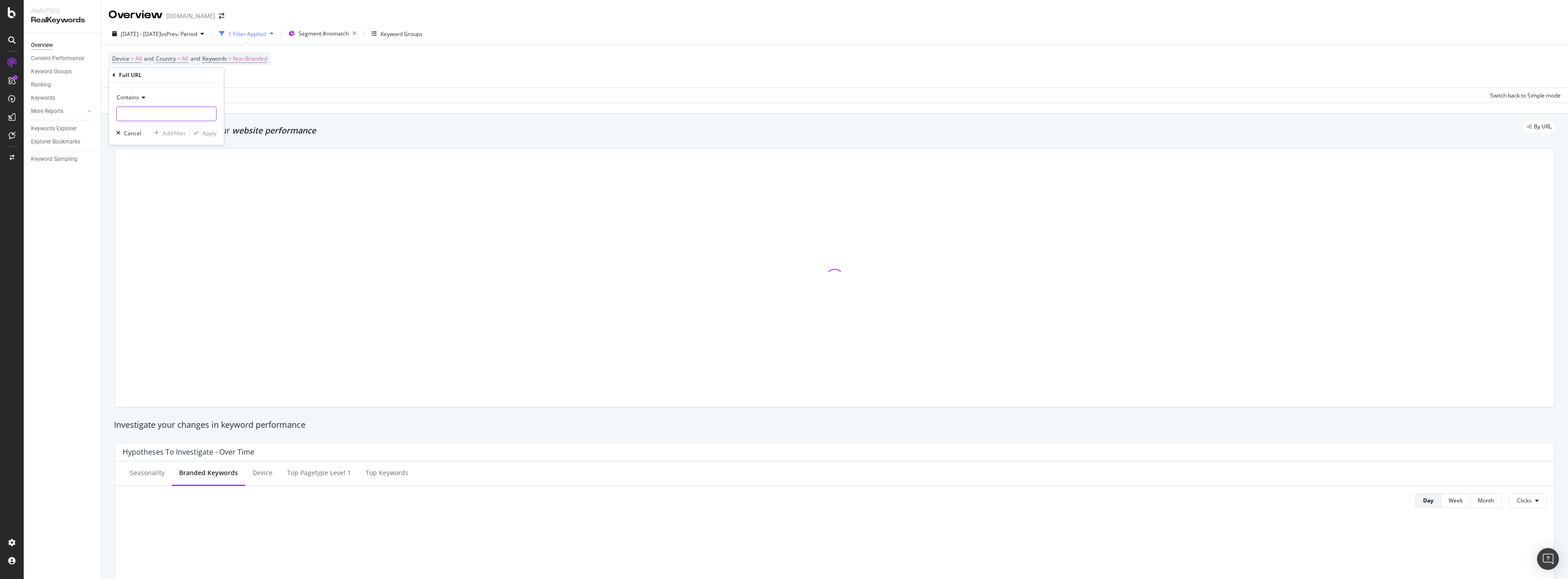
click at [159, 118] on input "text" at bounding box center [166, 114] width 99 height 15
type input "/product/"
click at [214, 134] on div "Apply" at bounding box center [209, 133] width 14 height 8
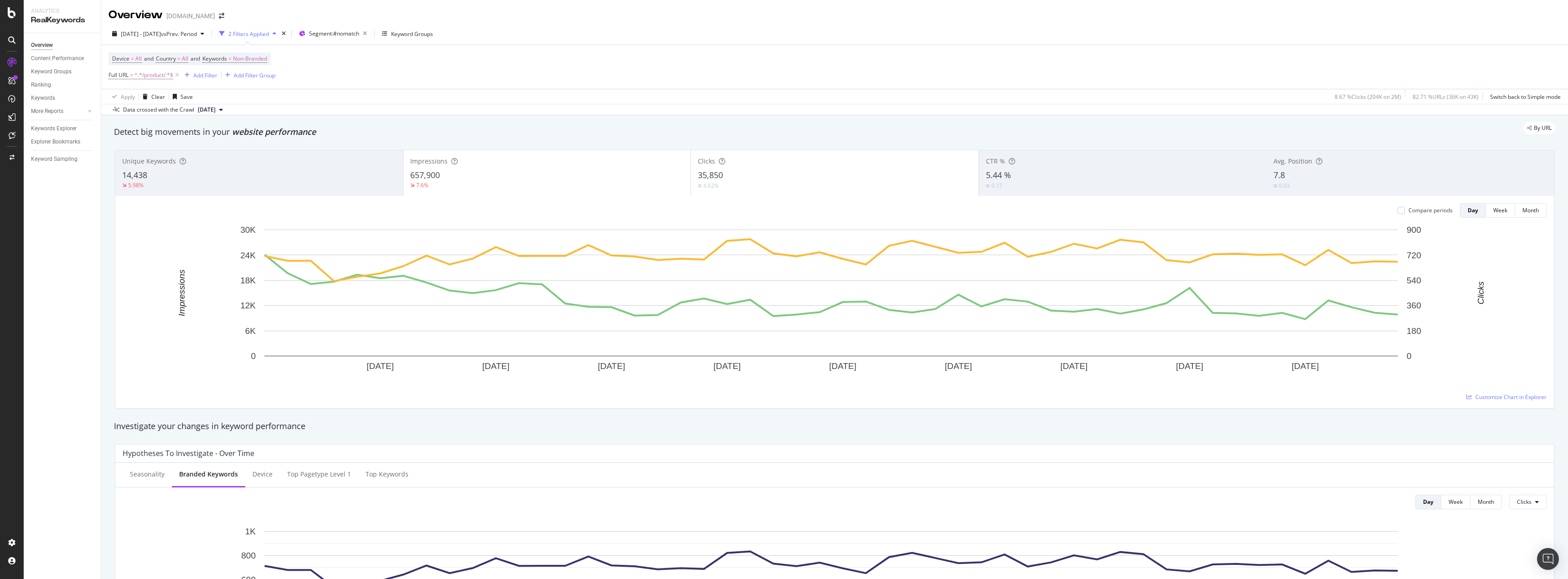
click at [616, 125] on div "By URL" at bounding box center [830, 128] width 1451 height 13
click at [359, 35] on span "Segment: #nomatch" at bounding box center [334, 33] width 50 height 8
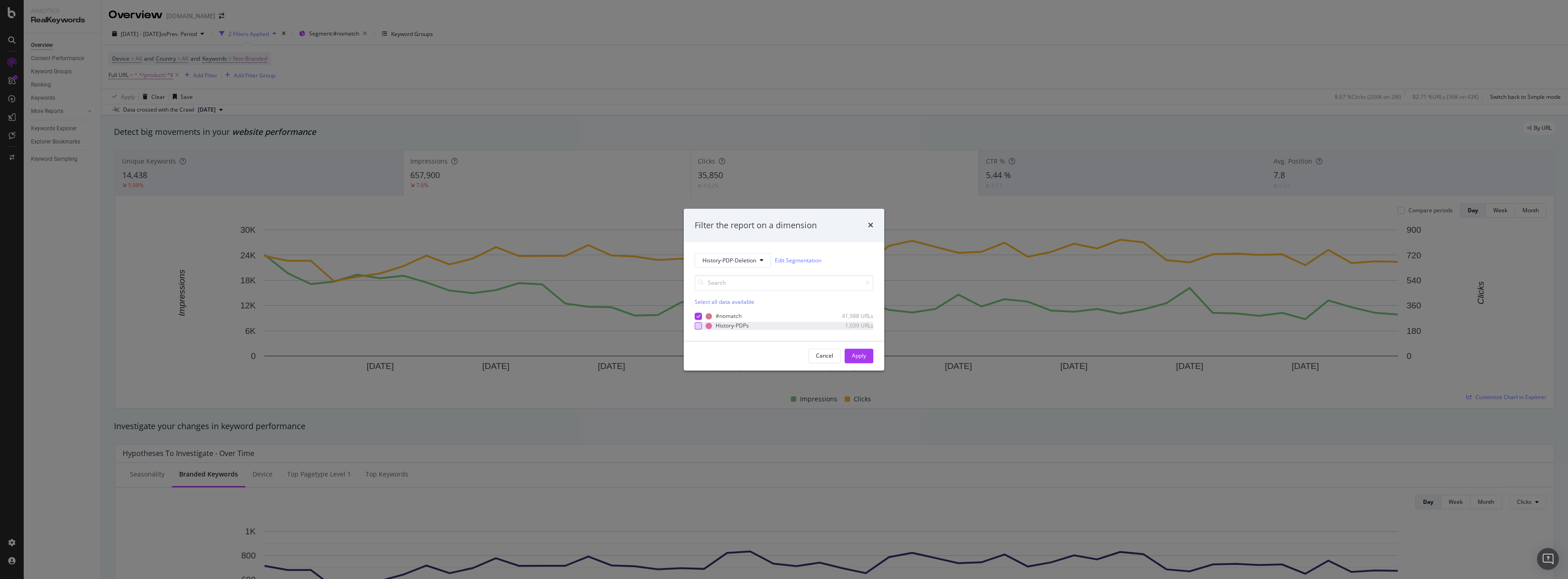
click at [699, 328] on div "modal" at bounding box center [698, 325] width 7 height 7
click at [696, 316] on icon "modal" at bounding box center [698, 316] width 4 height 4
click at [859, 358] on div "Apply" at bounding box center [859, 355] width 14 height 8
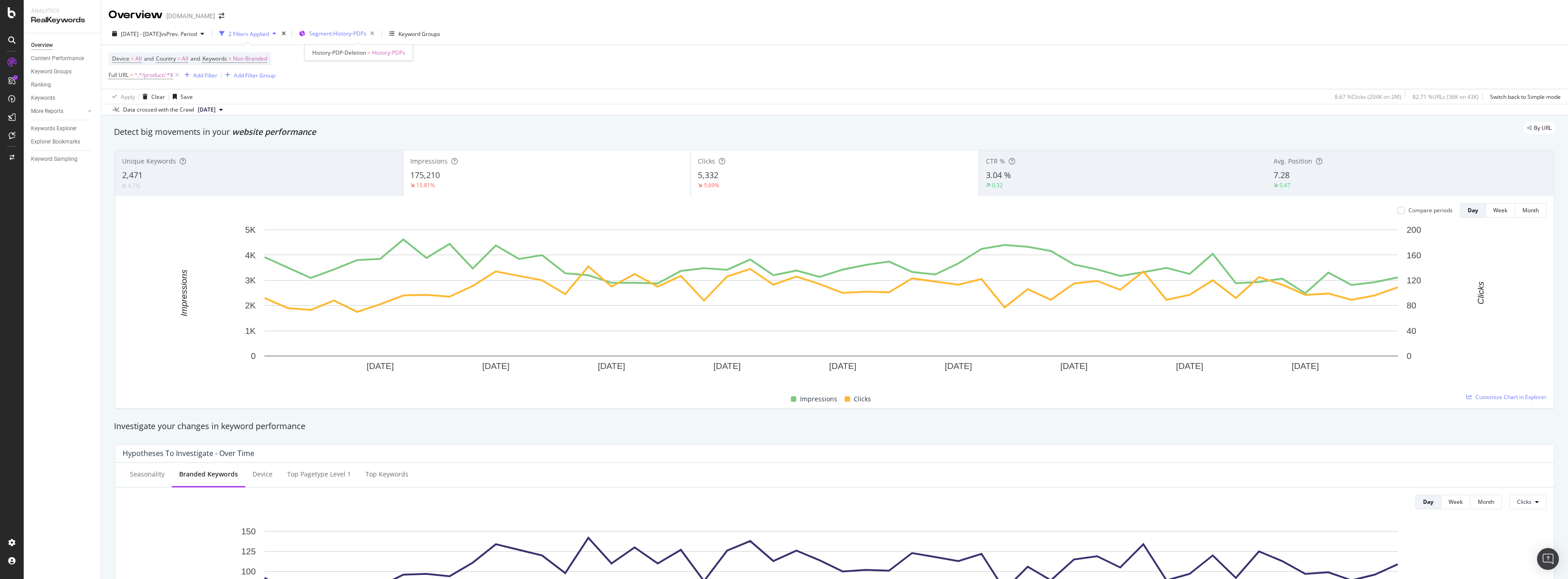
click at [364, 33] on span "Segment: History-PDPs" at bounding box center [338, 33] width 57 height 8
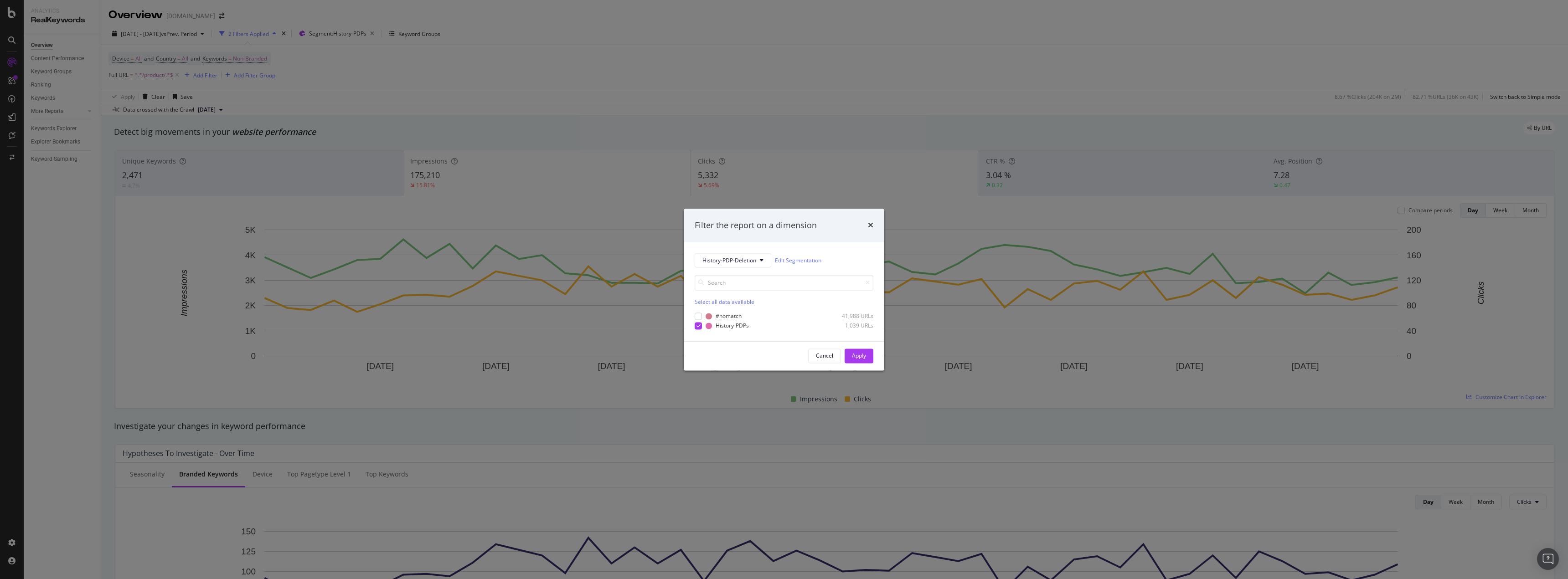
click at [616, 81] on div "Filter the report on a dimension History-PDP-Deletion Edit Segmentation Select …" at bounding box center [784, 290] width 1568 height 579
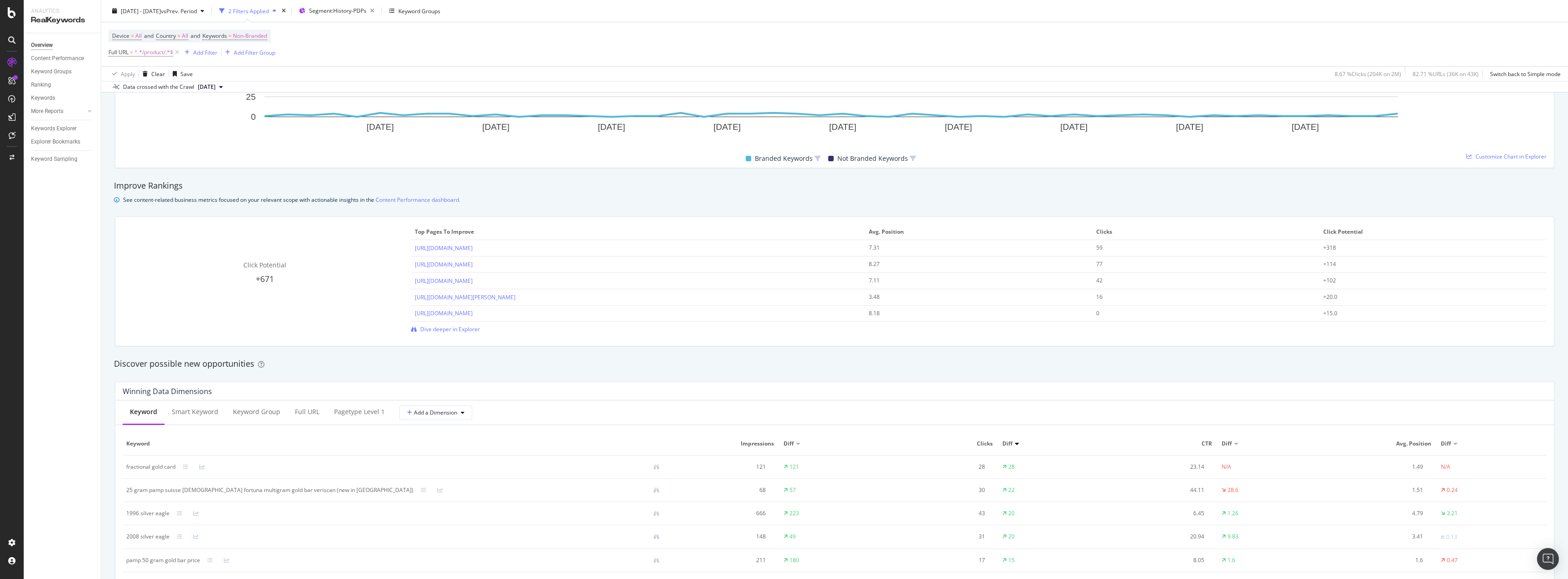
scroll to position [592, 0]
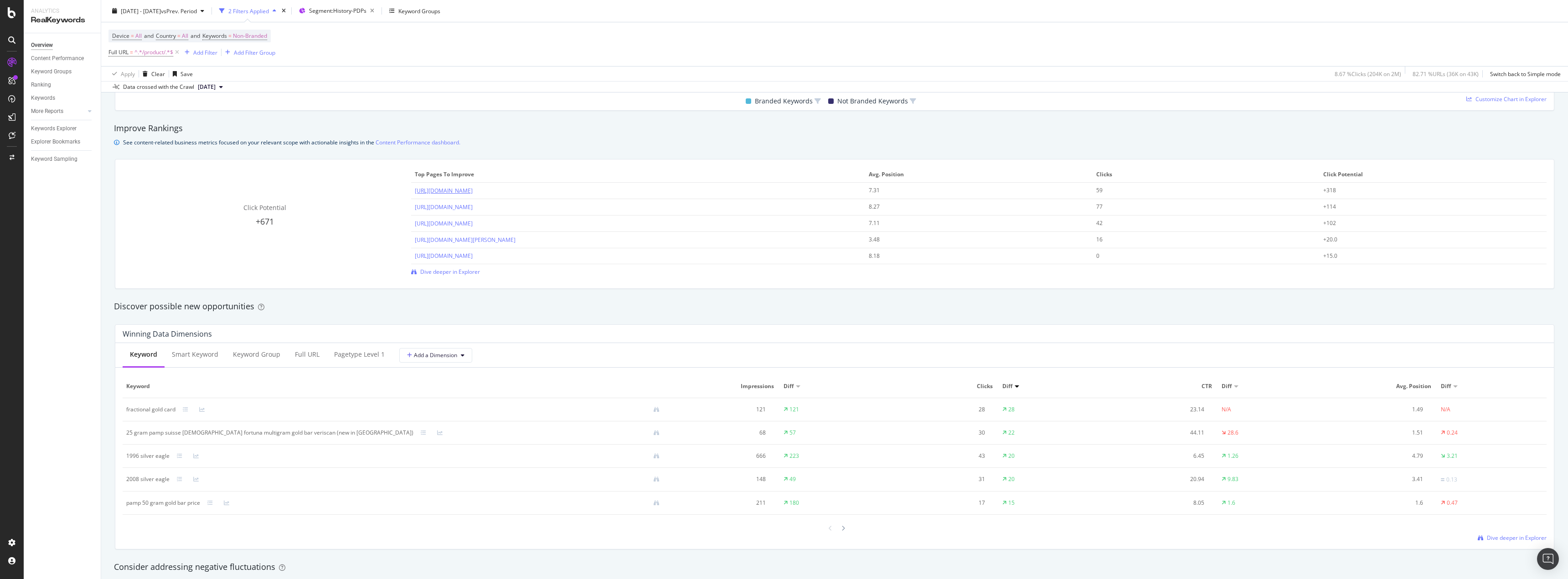
click at [473, 190] on link "[URL][DOMAIN_NAME]" at bounding box center [443, 190] width 58 height 8
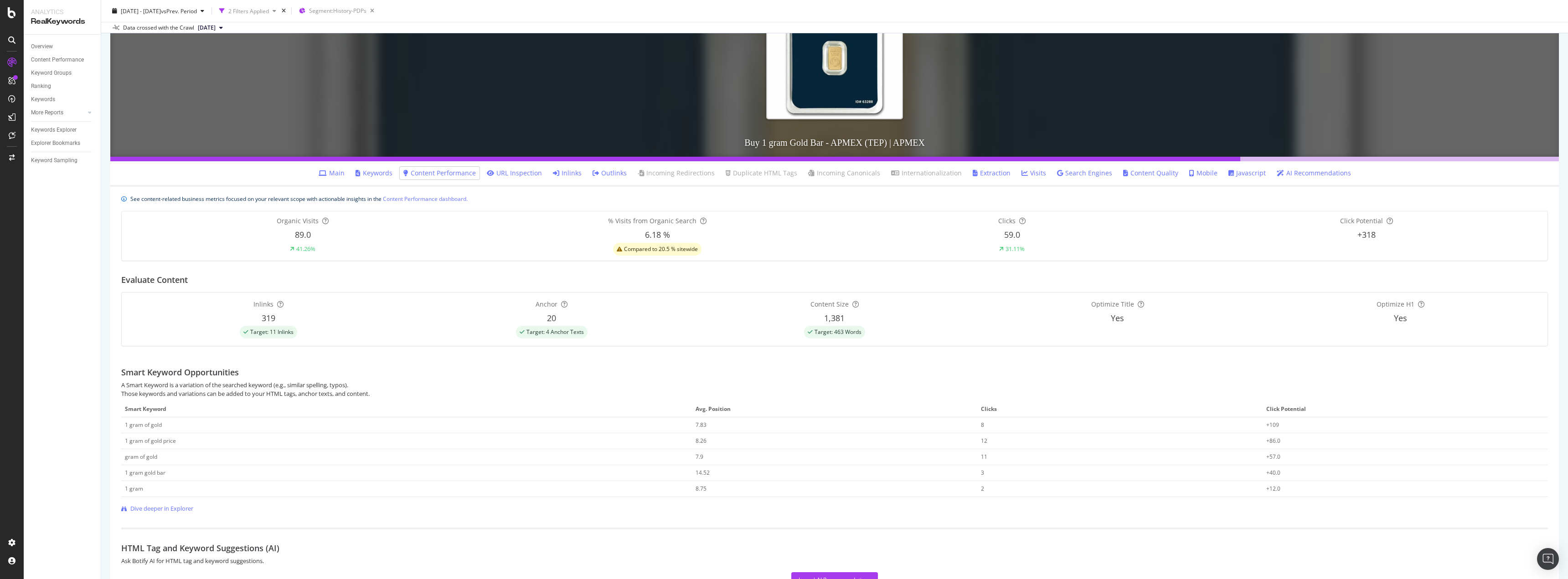
scroll to position [158, 0]
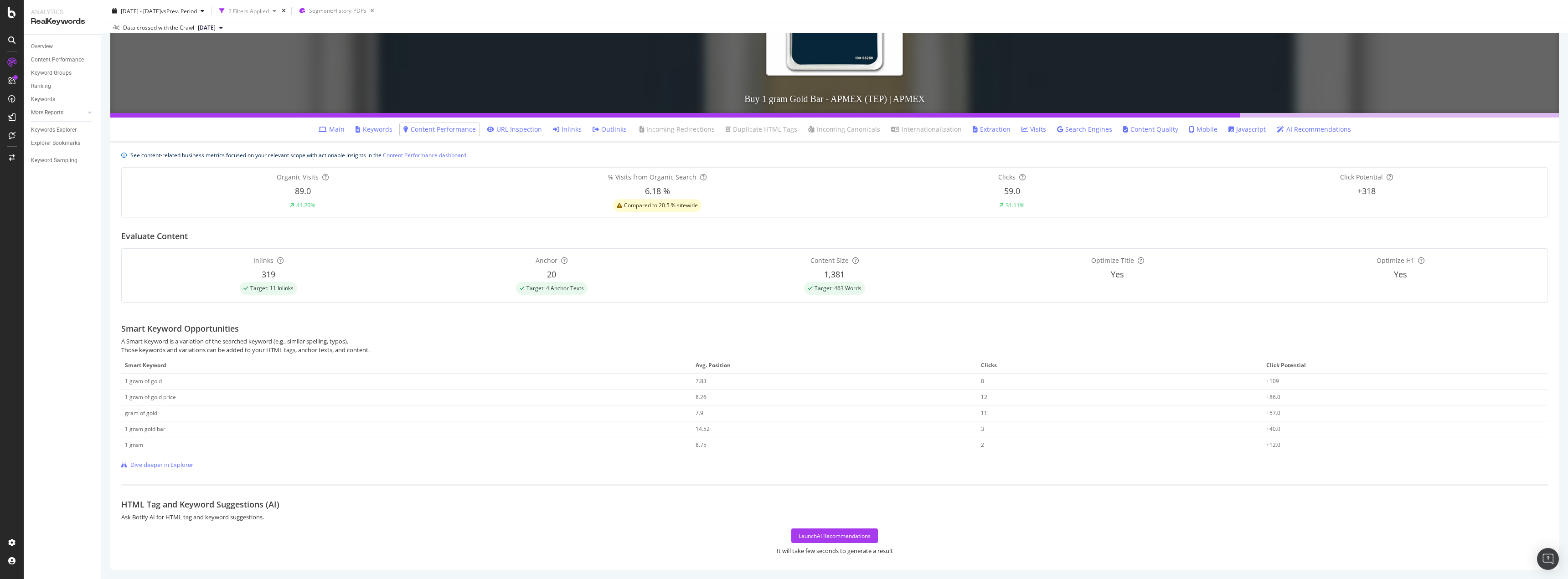
click at [477, 507] on h2 "HTML Tag and Keyword Suggestions (AI)" at bounding box center [835, 496] width 1427 height 26
click at [477, 490] on h2 "HTML Tag and Keyword Suggestions (AI)" at bounding box center [835, 496] width 1427 height 26
click at [1068, 326] on div "Smart Keyword Opportunities" at bounding box center [835, 323] width 1427 height 27
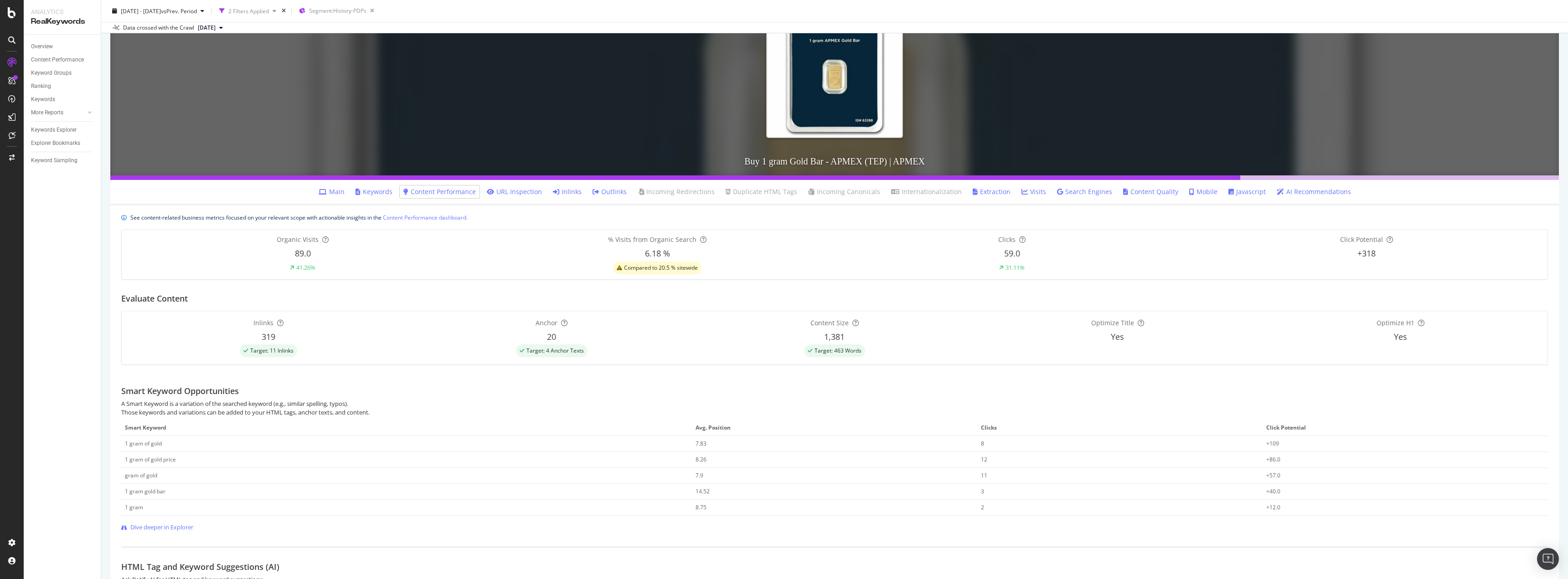
scroll to position [0, 0]
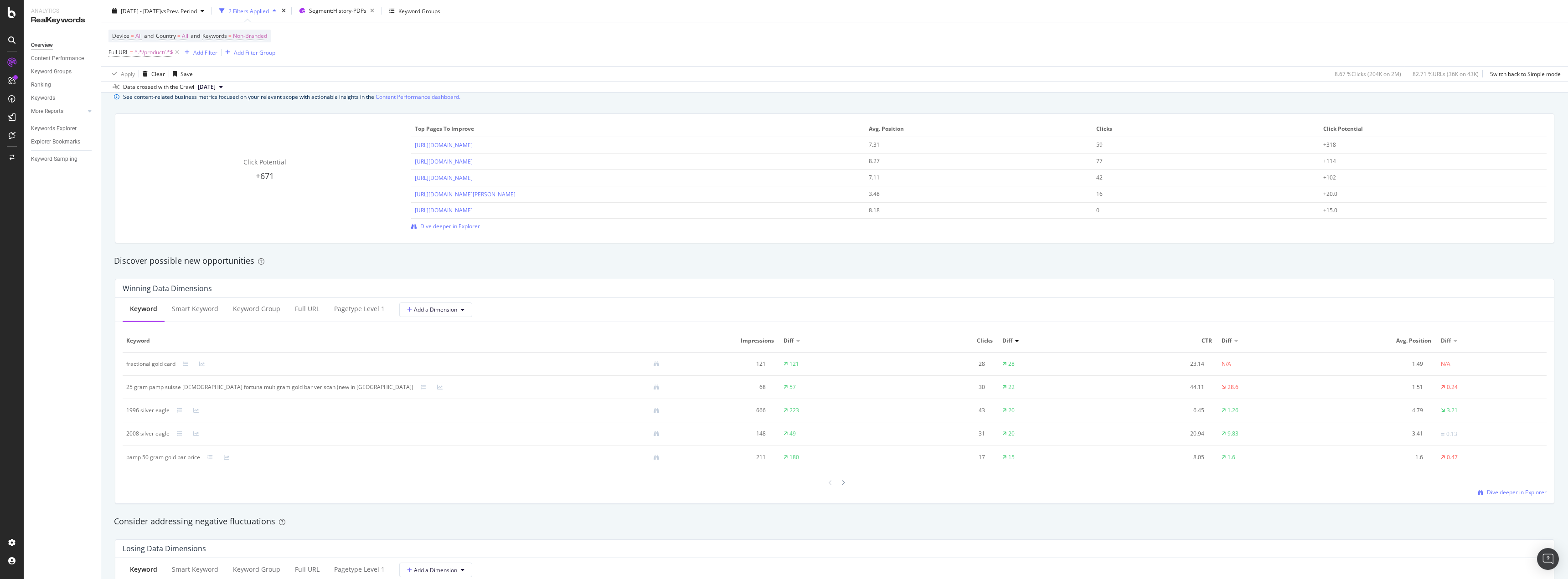
scroll to position [592, 0]
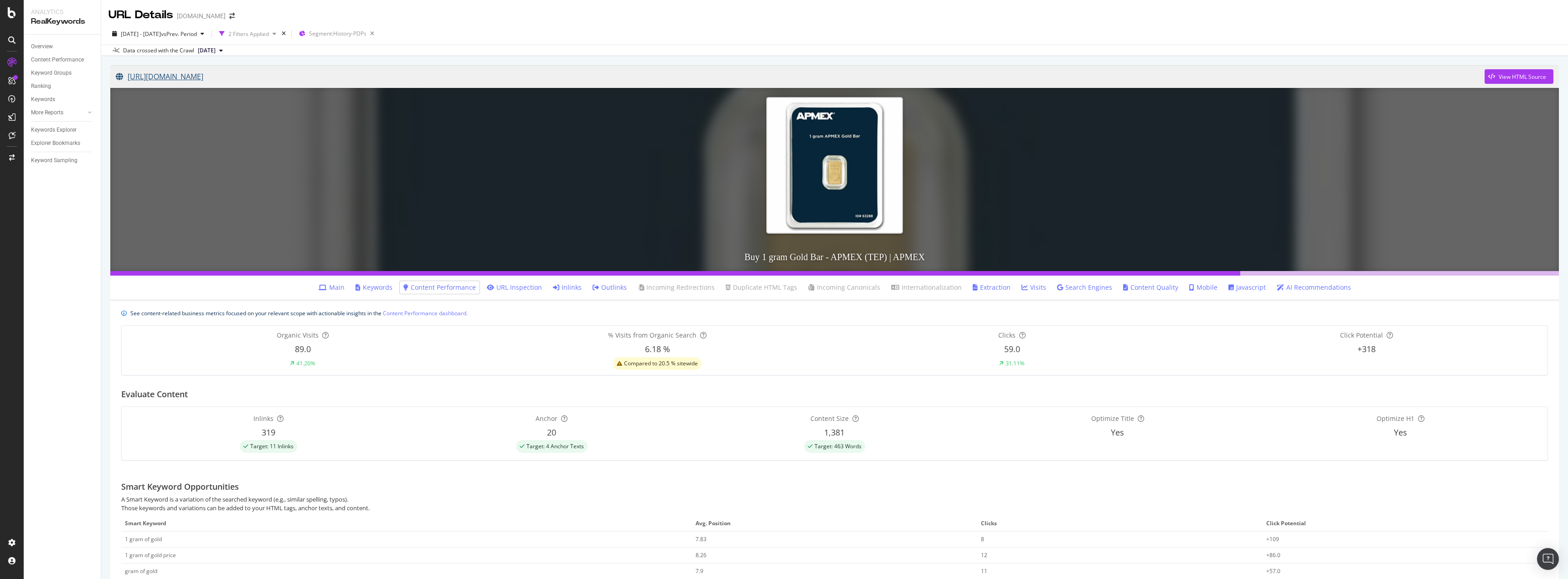
click at [267, 77] on link "[URL][DOMAIN_NAME]" at bounding box center [800, 76] width 1369 height 23
